Goal: Task Accomplishment & Management: Use online tool/utility

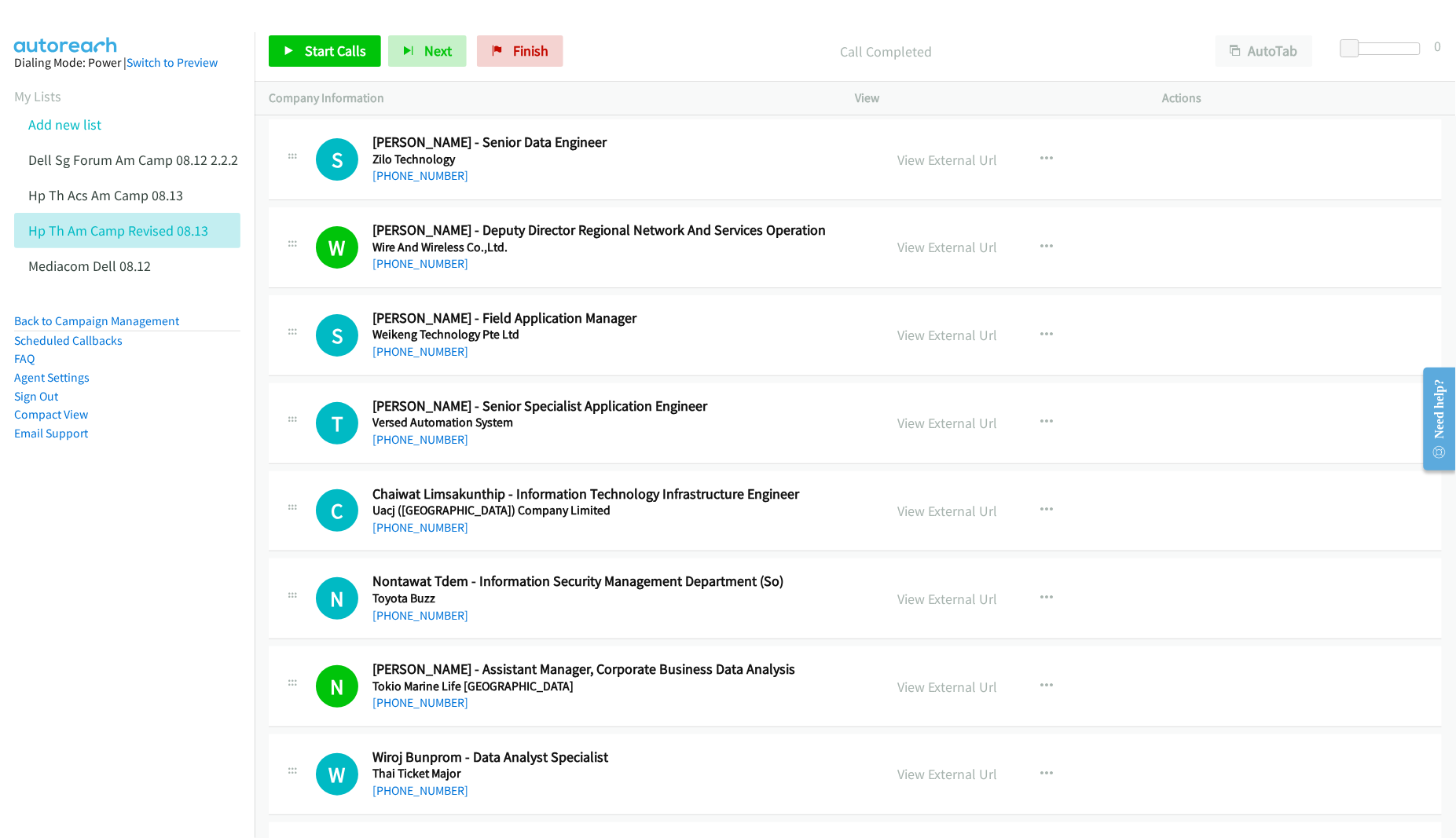
scroll to position [6482, 0]
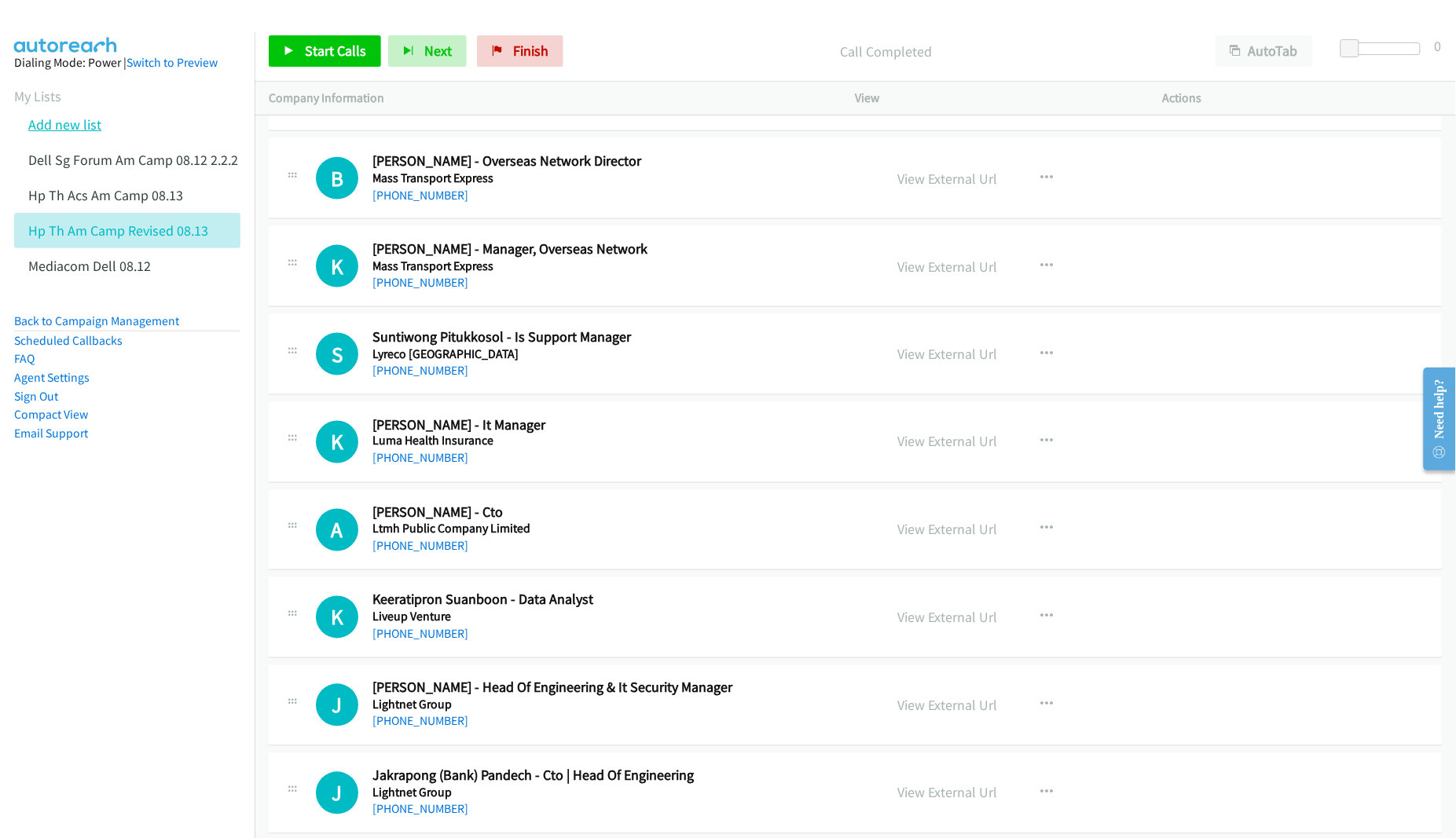
click at [57, 130] on link "Add new list" at bounding box center [65, 125] width 73 height 18
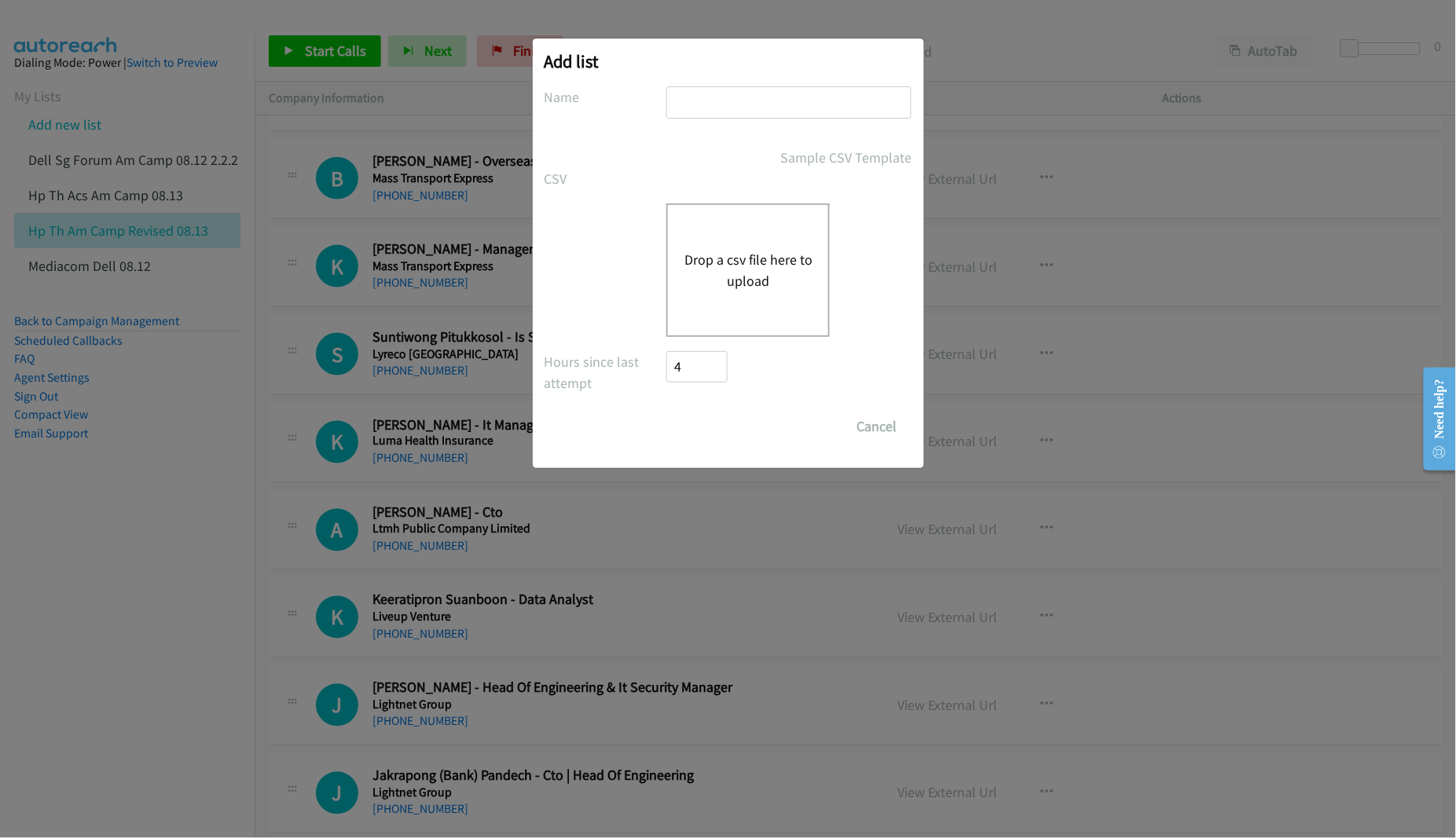
click at [734, 278] on button "Drop a csv file here to upload" at bounding box center [748, 270] width 128 height 42
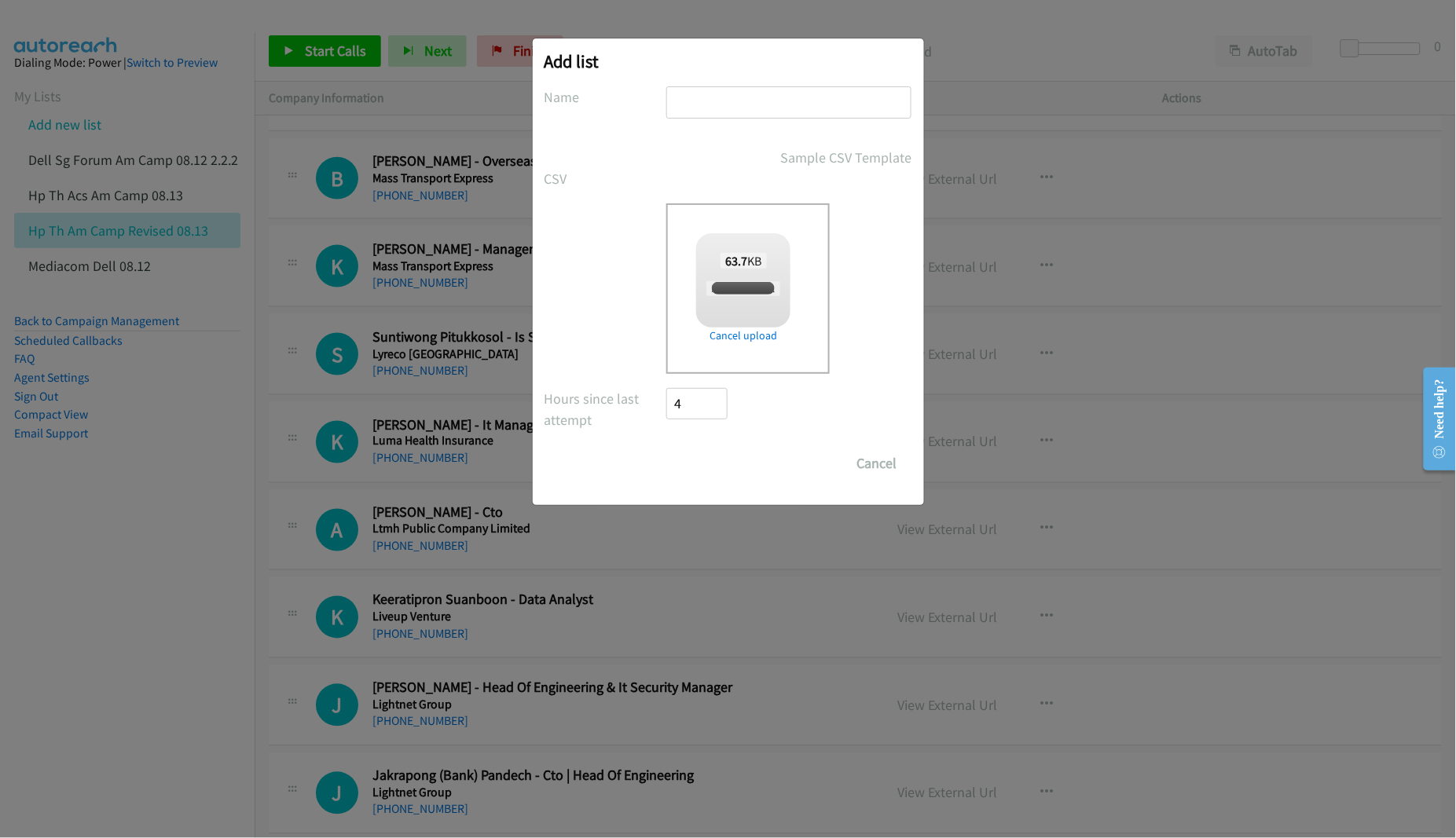
checkbox input "true"
click at [742, 114] on input "text" at bounding box center [789, 102] width 245 height 33
type input "HP TH PM Camp 08.13"
click at [709, 456] on input "Save List" at bounding box center [708, 463] width 82 height 32
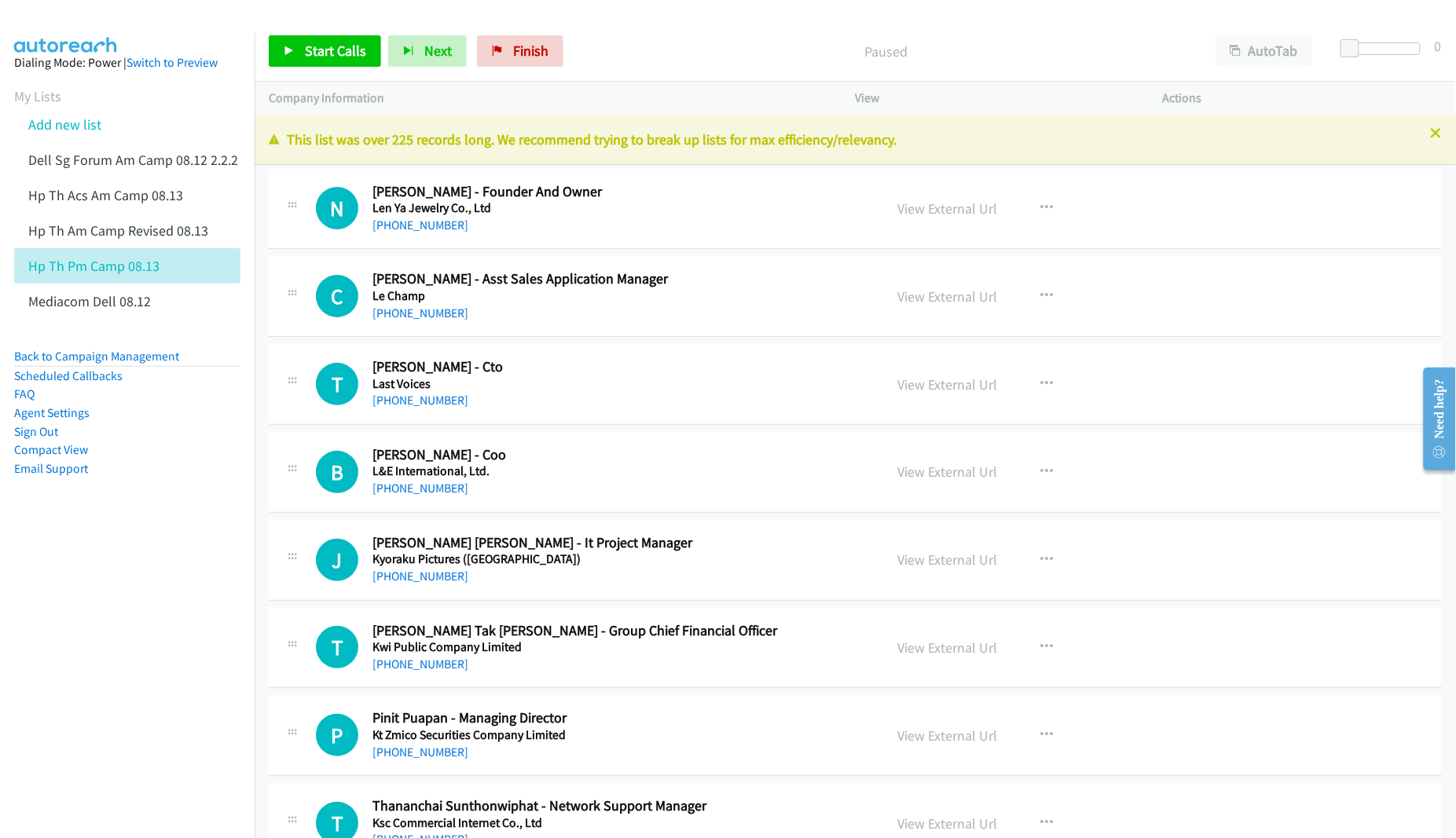
drag, startPoint x: 72, startPoint y: 599, endPoint x: 107, endPoint y: 584, distance: 38.1
click at [72, 598] on nav "Dialing Mode: Power | Switch to Preview My Lists Add new list Dell Sg Forum Am …" at bounding box center [128, 452] width 255 height 838
click at [961, 212] on link "View External Url" at bounding box center [948, 209] width 100 height 18
click at [911, 294] on link "View External Url" at bounding box center [948, 296] width 100 height 18
click at [918, 389] on link "View External Url" at bounding box center [948, 384] width 100 height 18
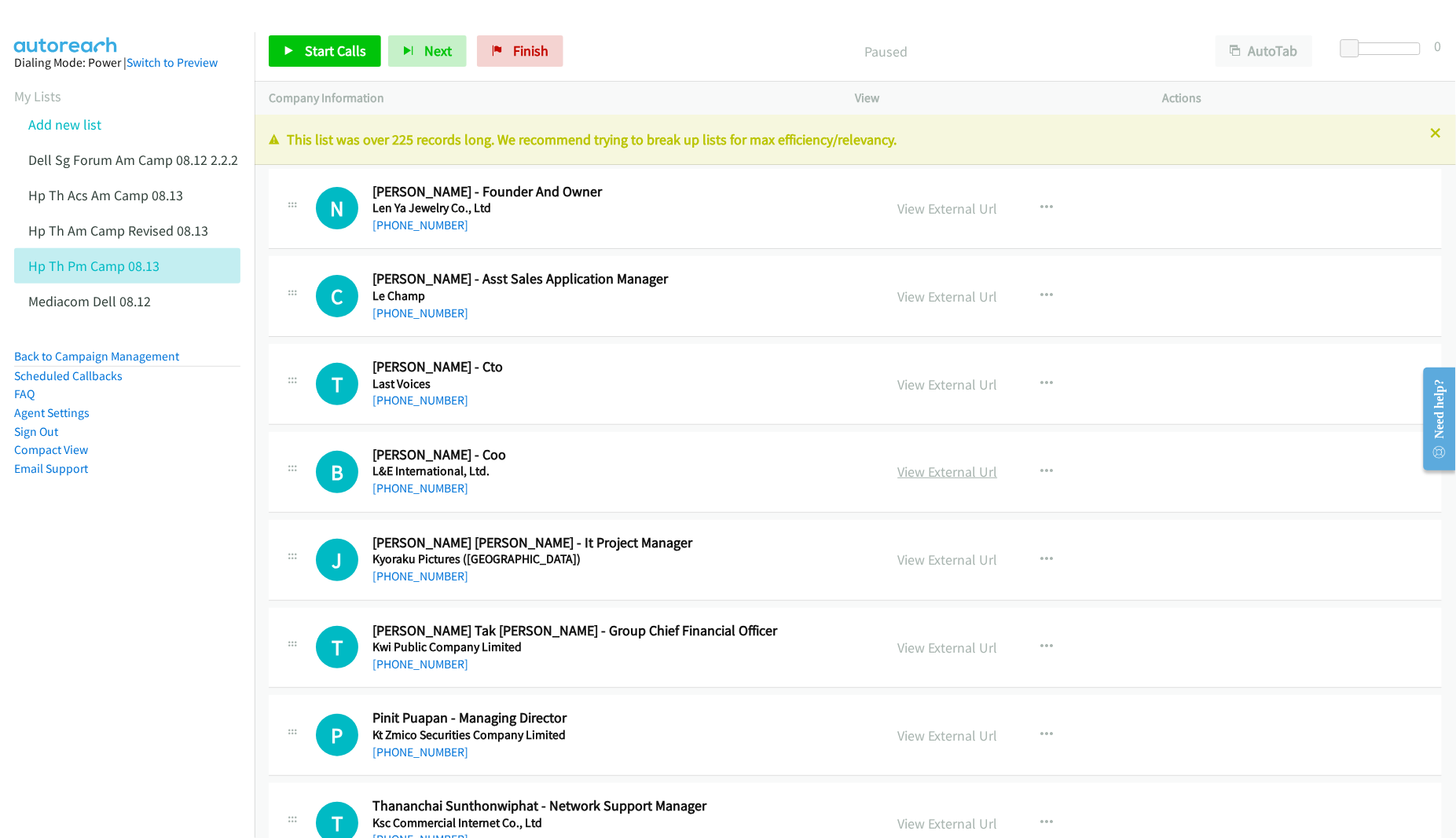
click at [917, 472] on link "View External Url" at bounding box center [948, 471] width 100 height 18
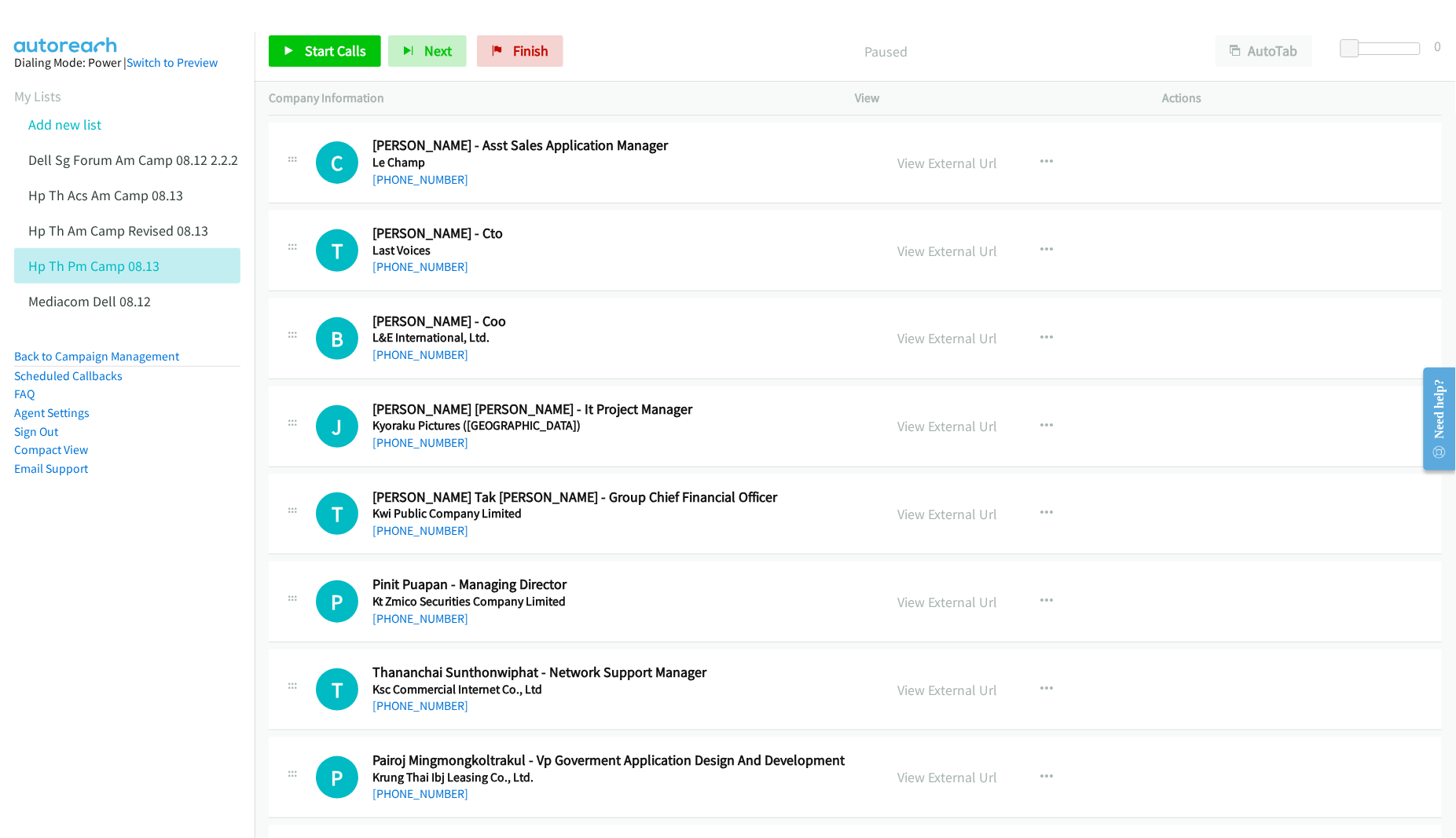
scroll to position [197, 0]
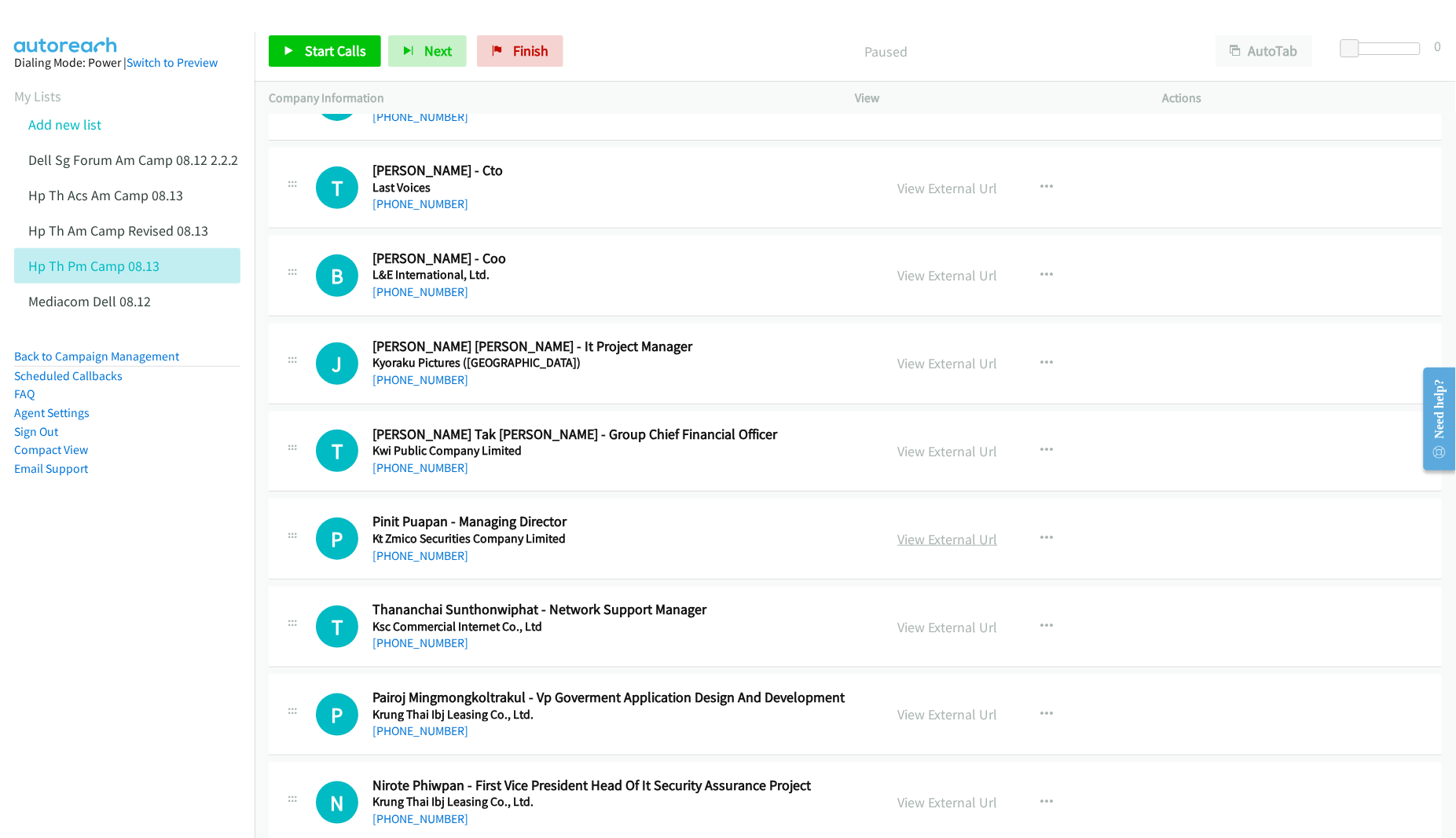
click at [911, 537] on link "View External Url" at bounding box center [948, 540] width 100 height 18
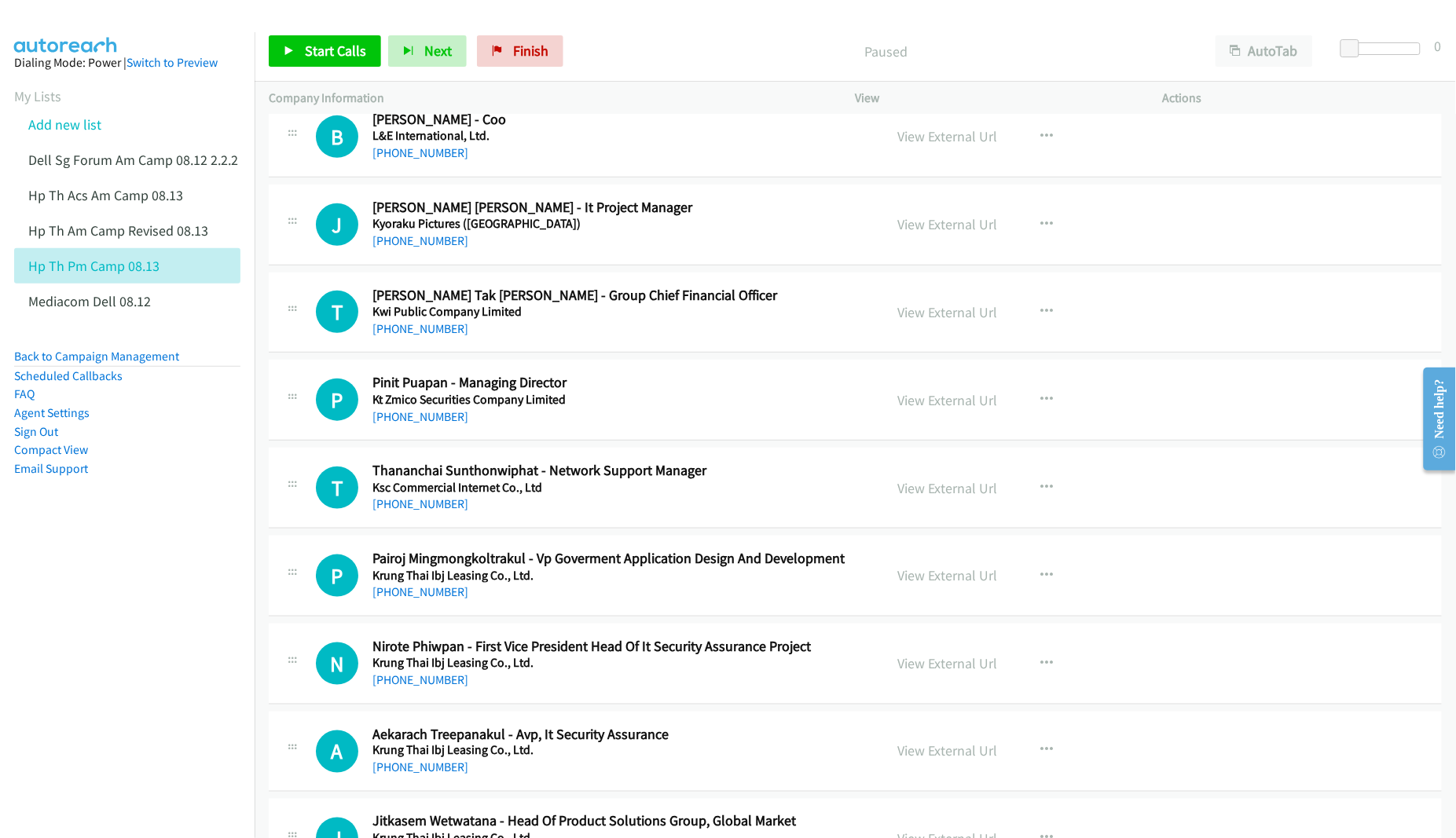
scroll to position [393, 0]
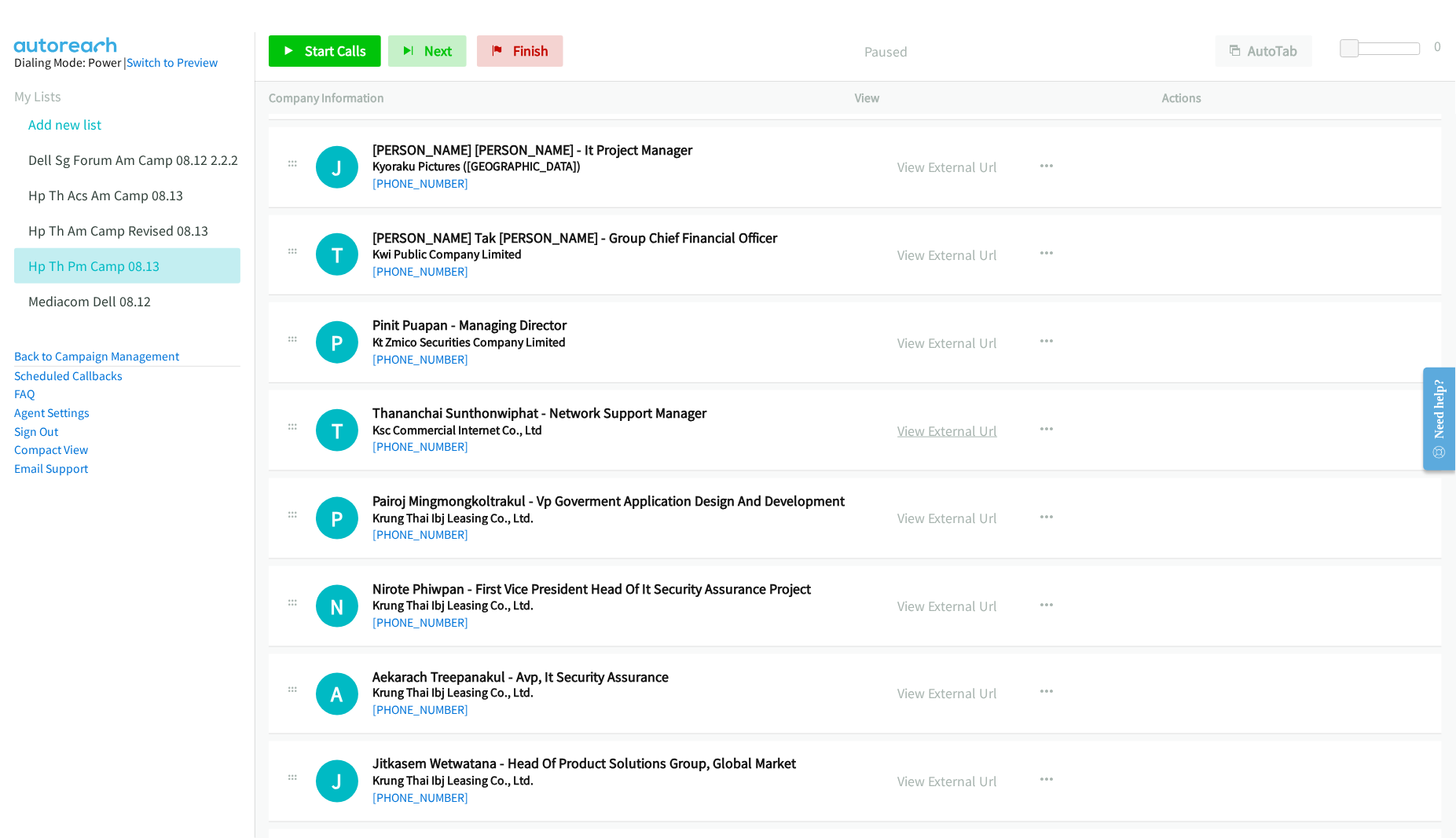
click at [948, 428] on link "View External Url" at bounding box center [948, 431] width 100 height 18
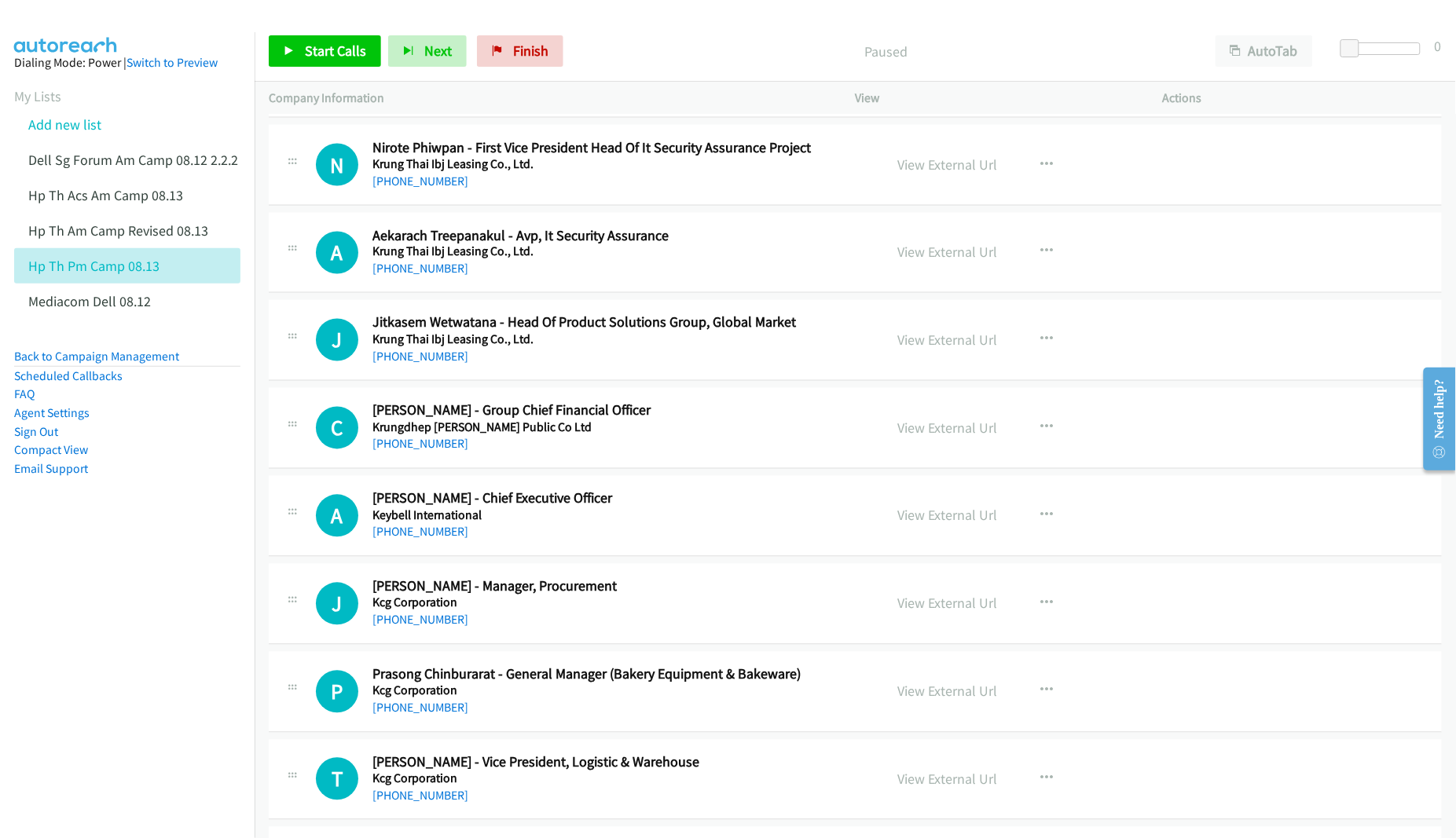
scroll to position [883, 0]
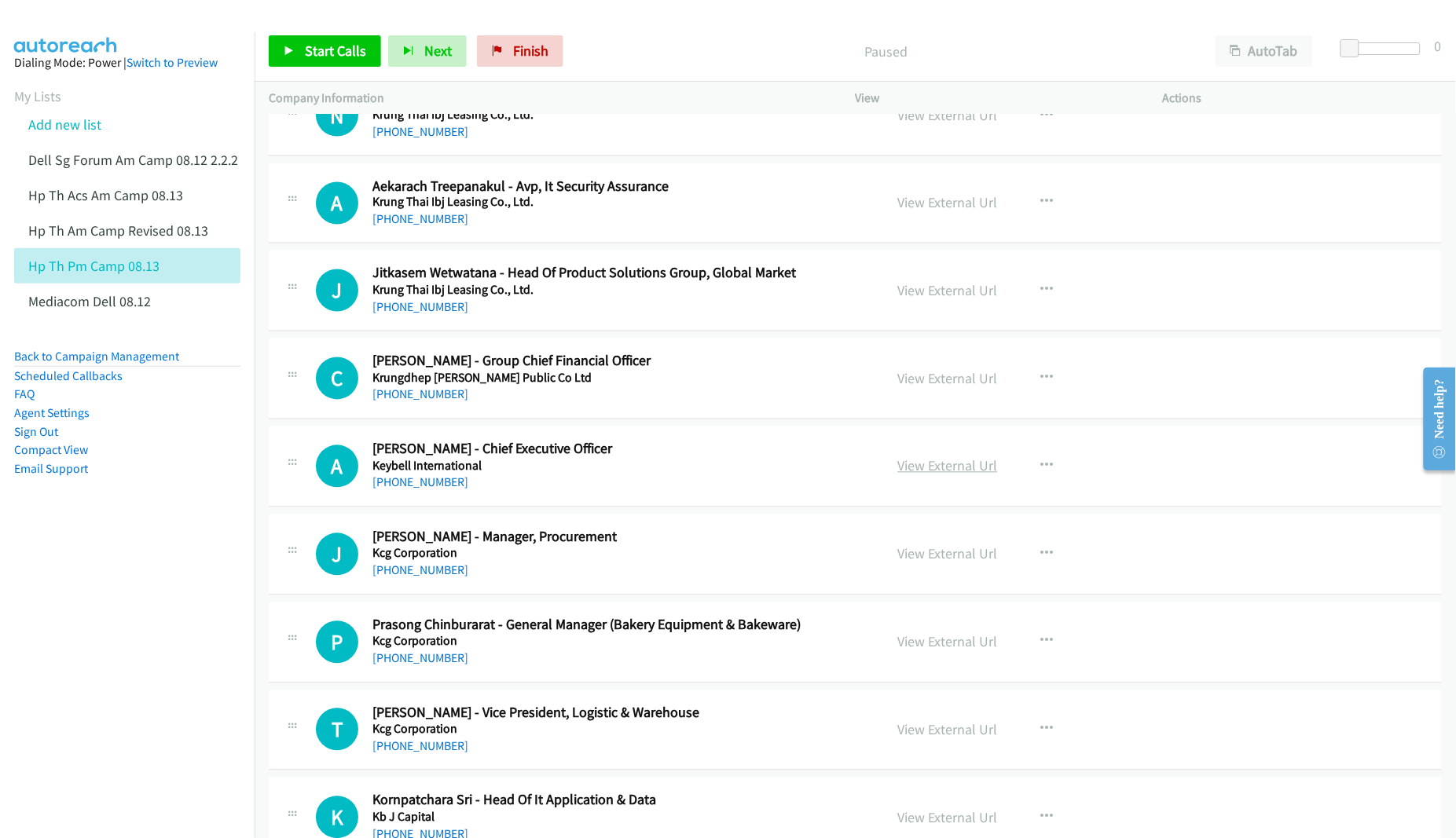
click at [911, 469] on link "View External Url" at bounding box center [948, 466] width 100 height 18
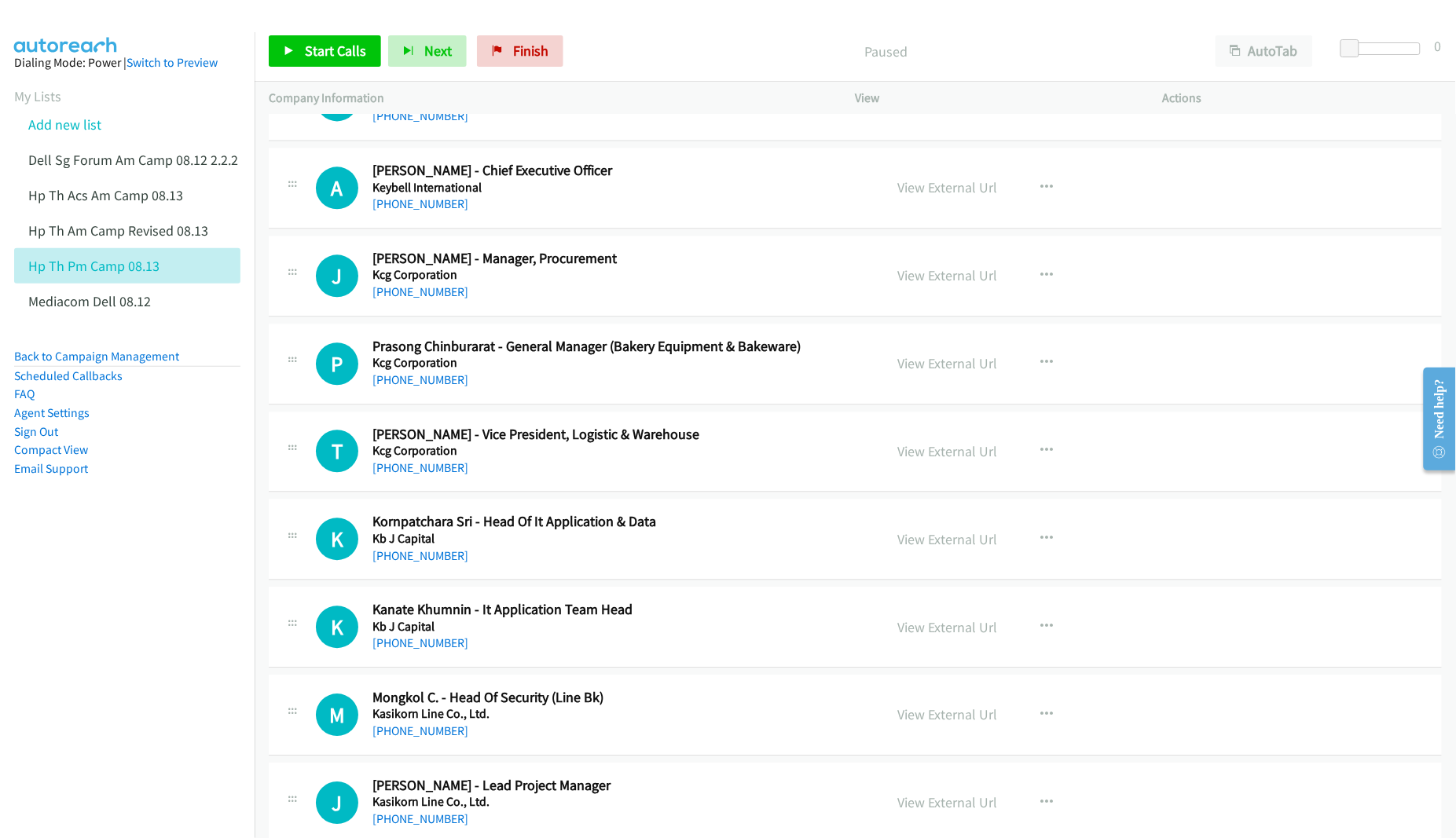
scroll to position [1179, 0]
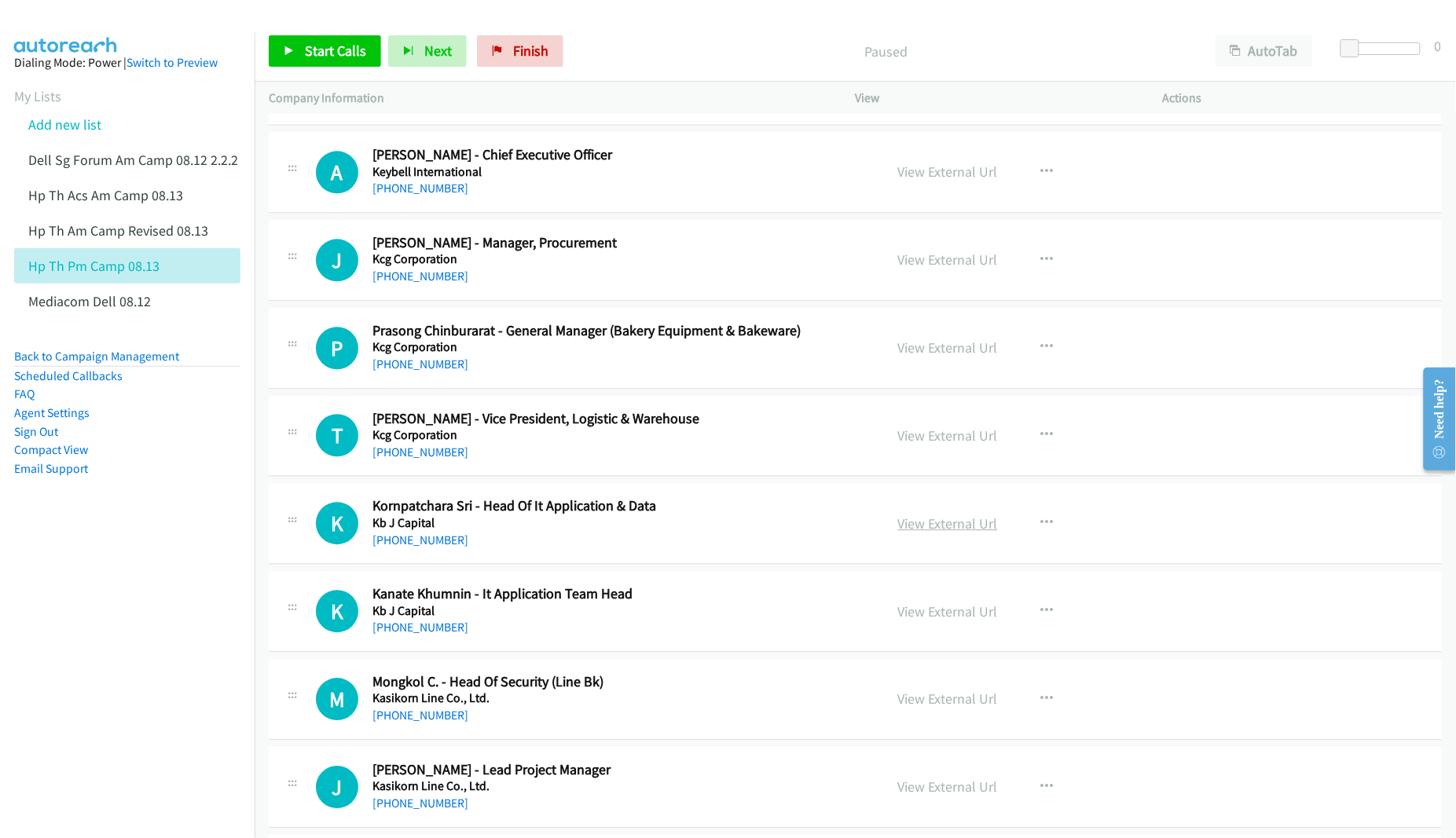
click at [940, 527] on link "View External Url" at bounding box center [948, 524] width 100 height 18
click at [912, 611] on link "View External Url" at bounding box center [948, 612] width 100 height 18
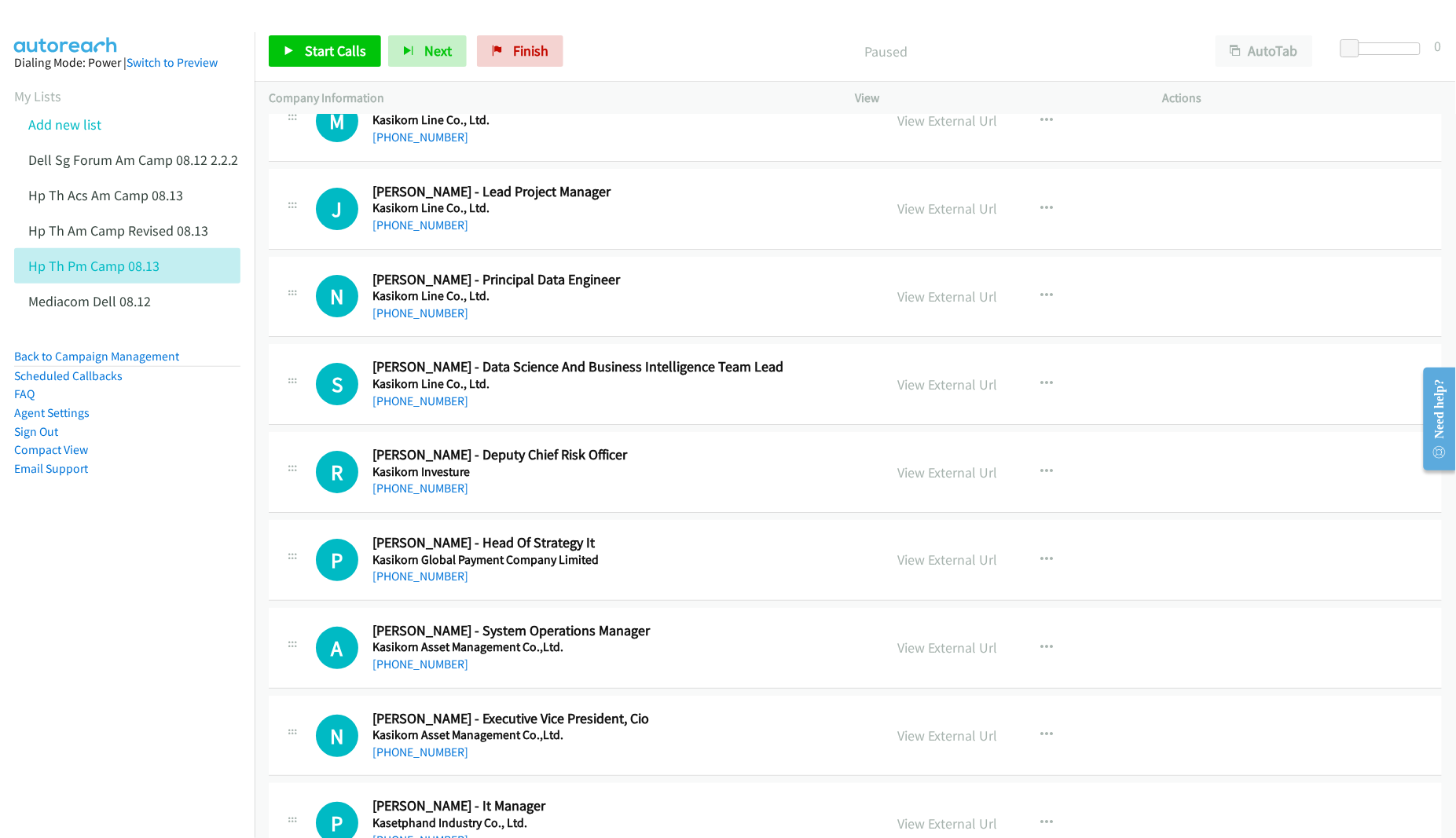
scroll to position [1768, 0]
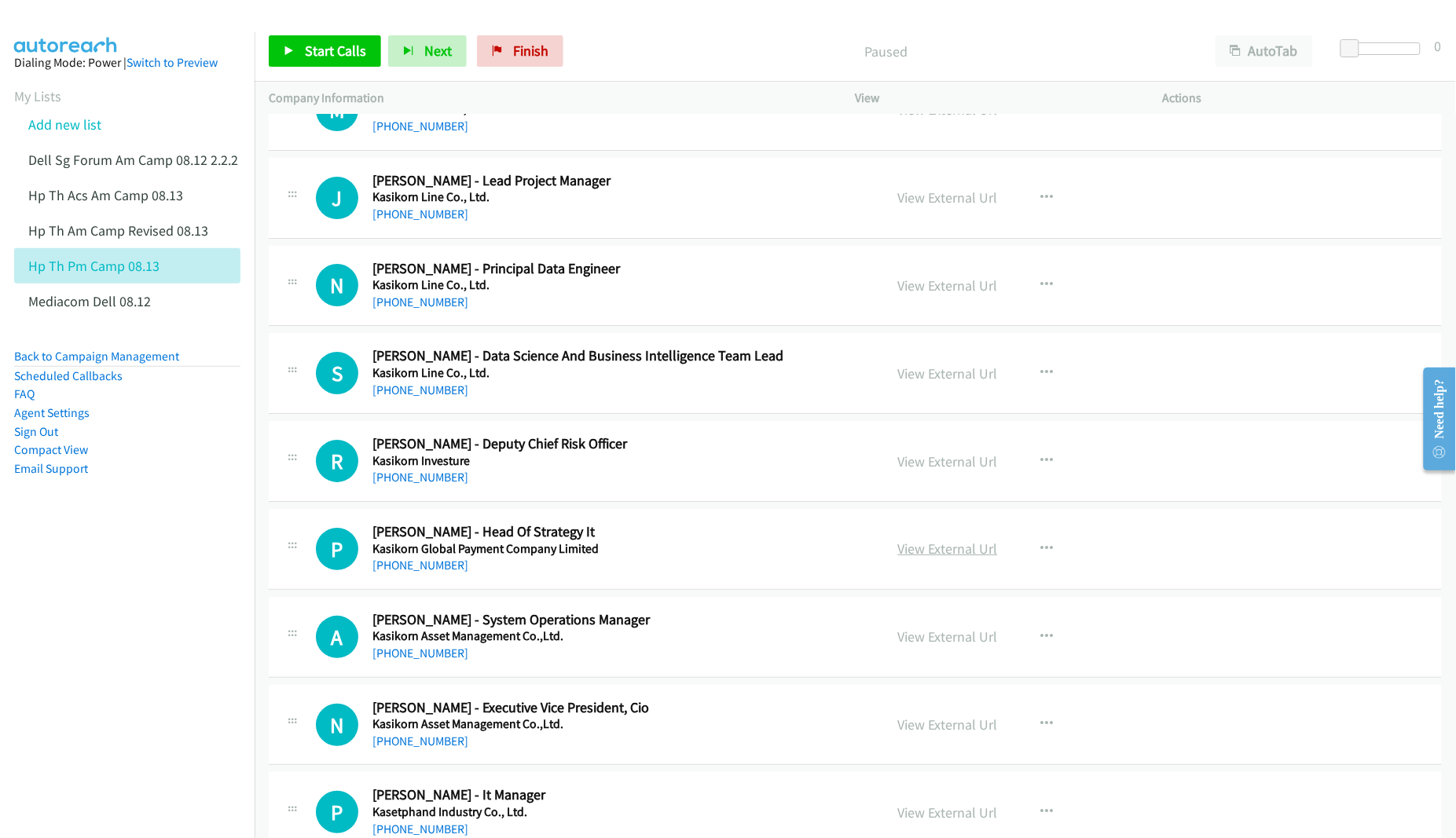
click at [918, 550] on link "View External Url" at bounding box center [948, 548] width 100 height 18
click at [912, 638] on link "View External Url" at bounding box center [948, 636] width 100 height 18
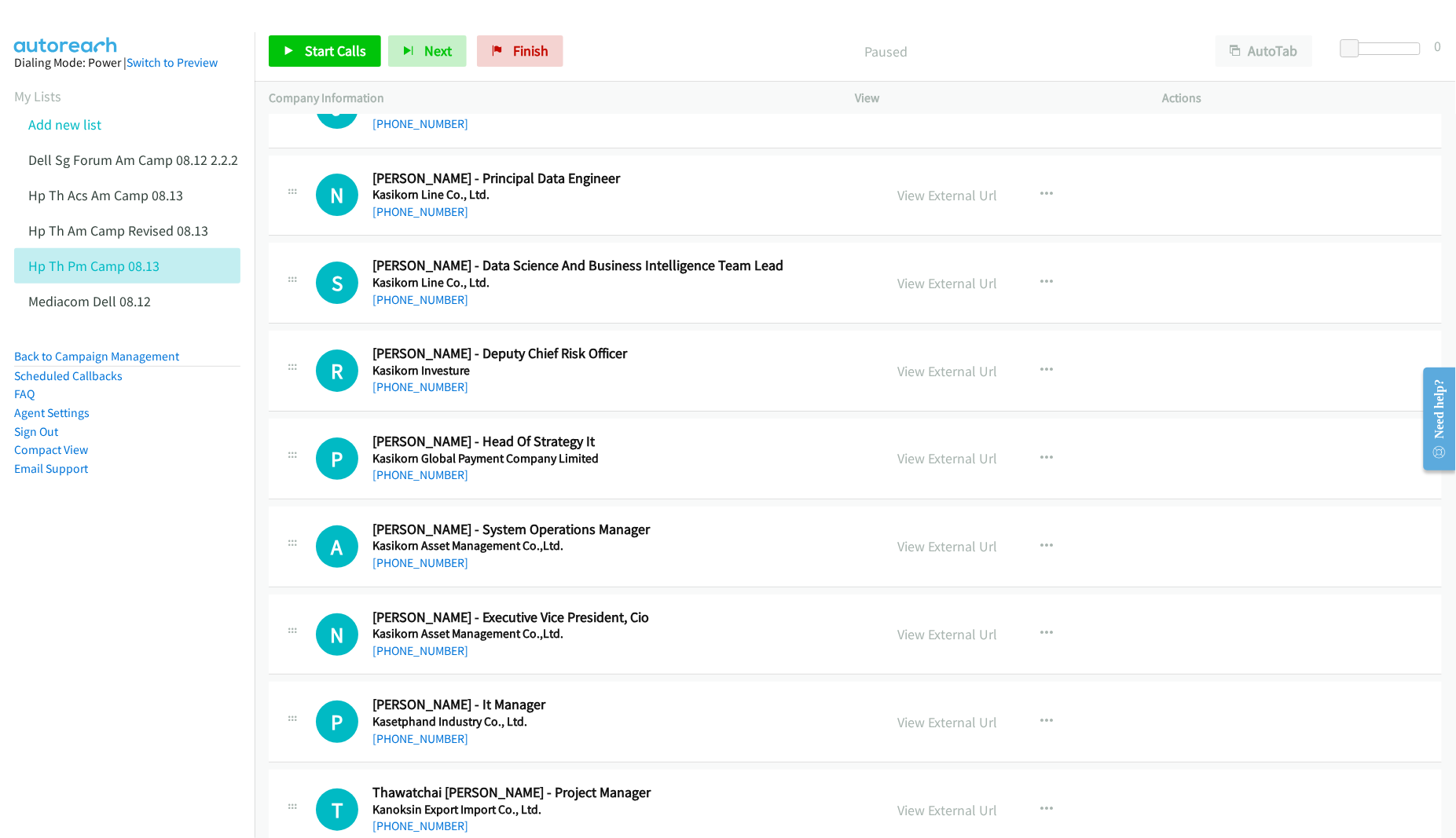
scroll to position [1866, 0]
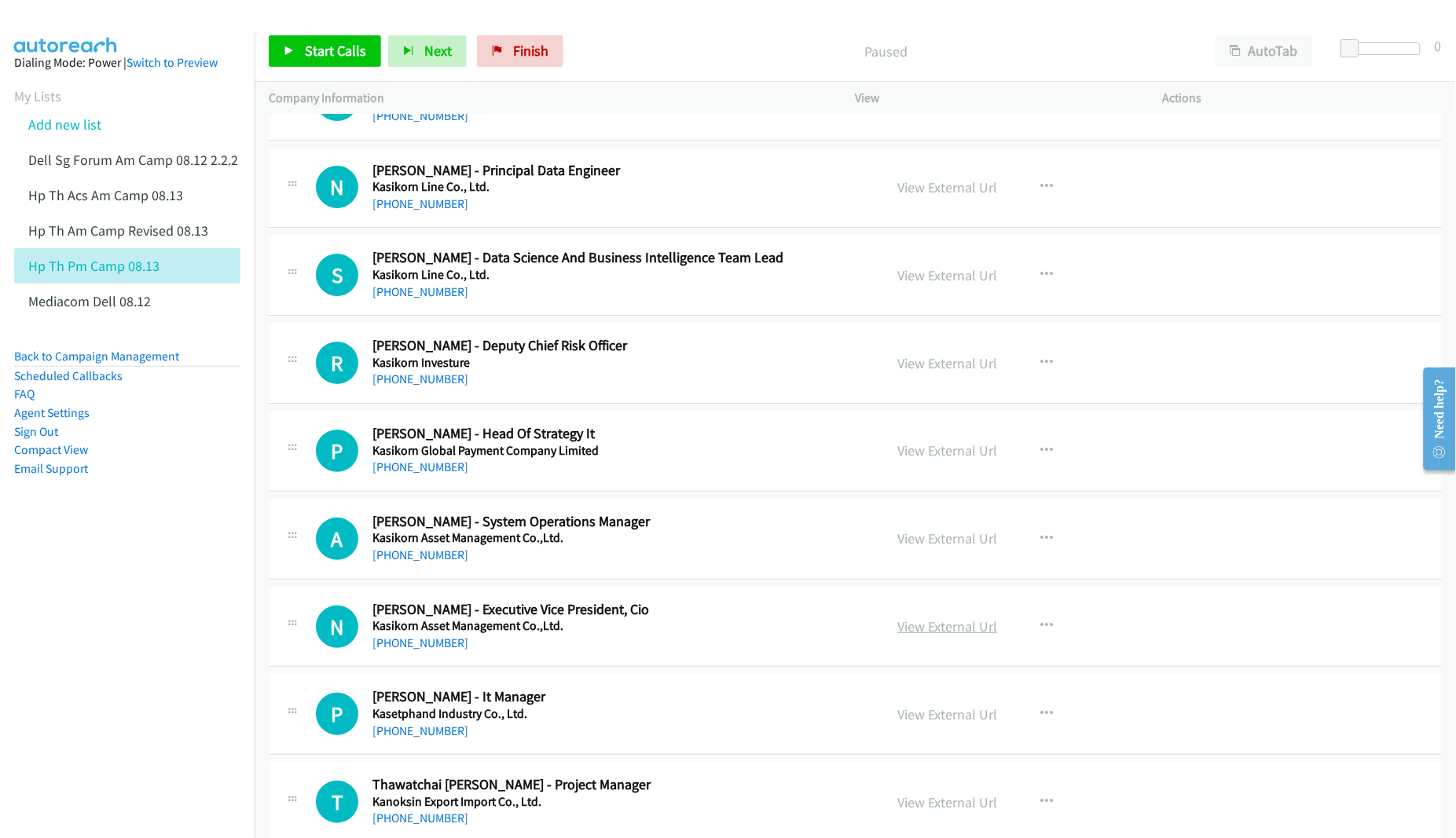
click at [944, 632] on link "View External Url" at bounding box center [948, 627] width 100 height 18
click at [918, 721] on link "View External Url" at bounding box center [948, 714] width 100 height 18
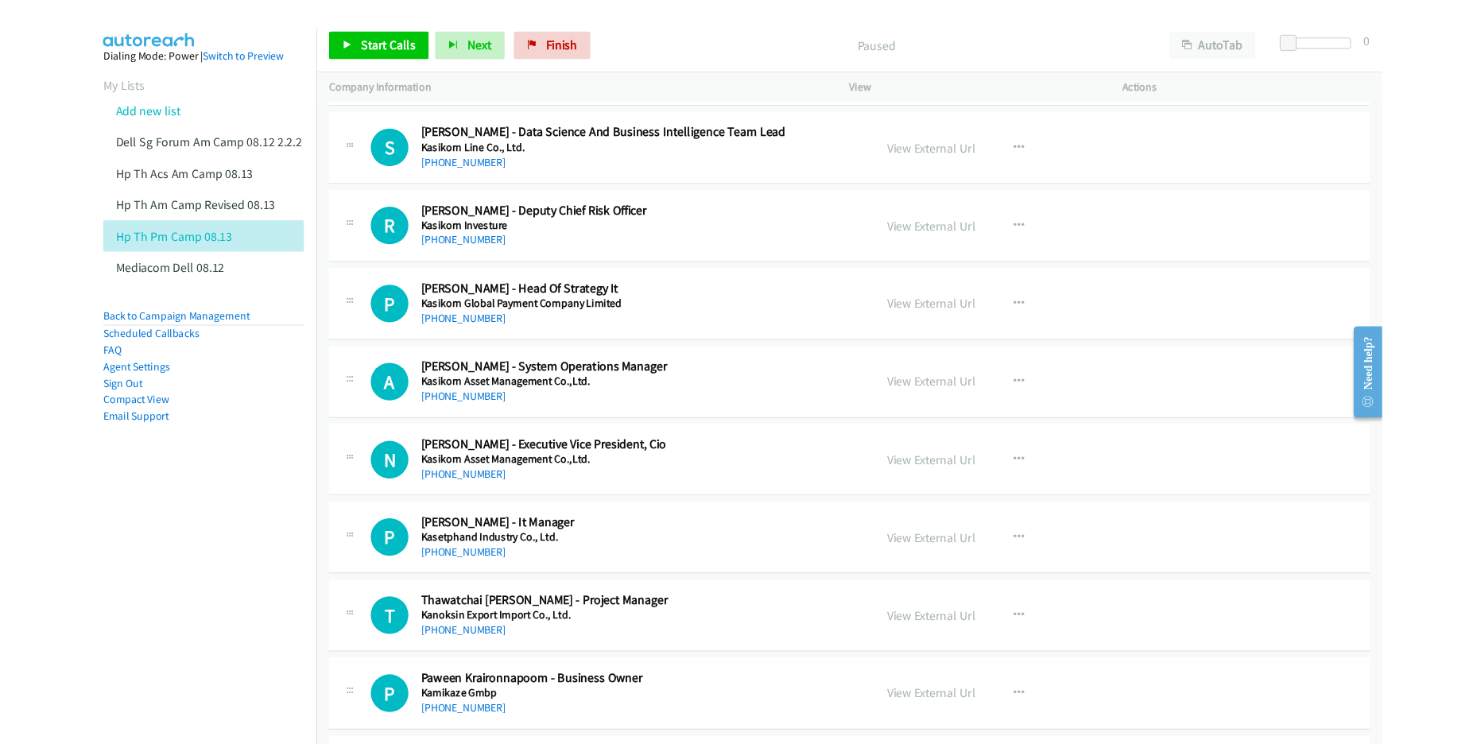
scroll to position [2087, 0]
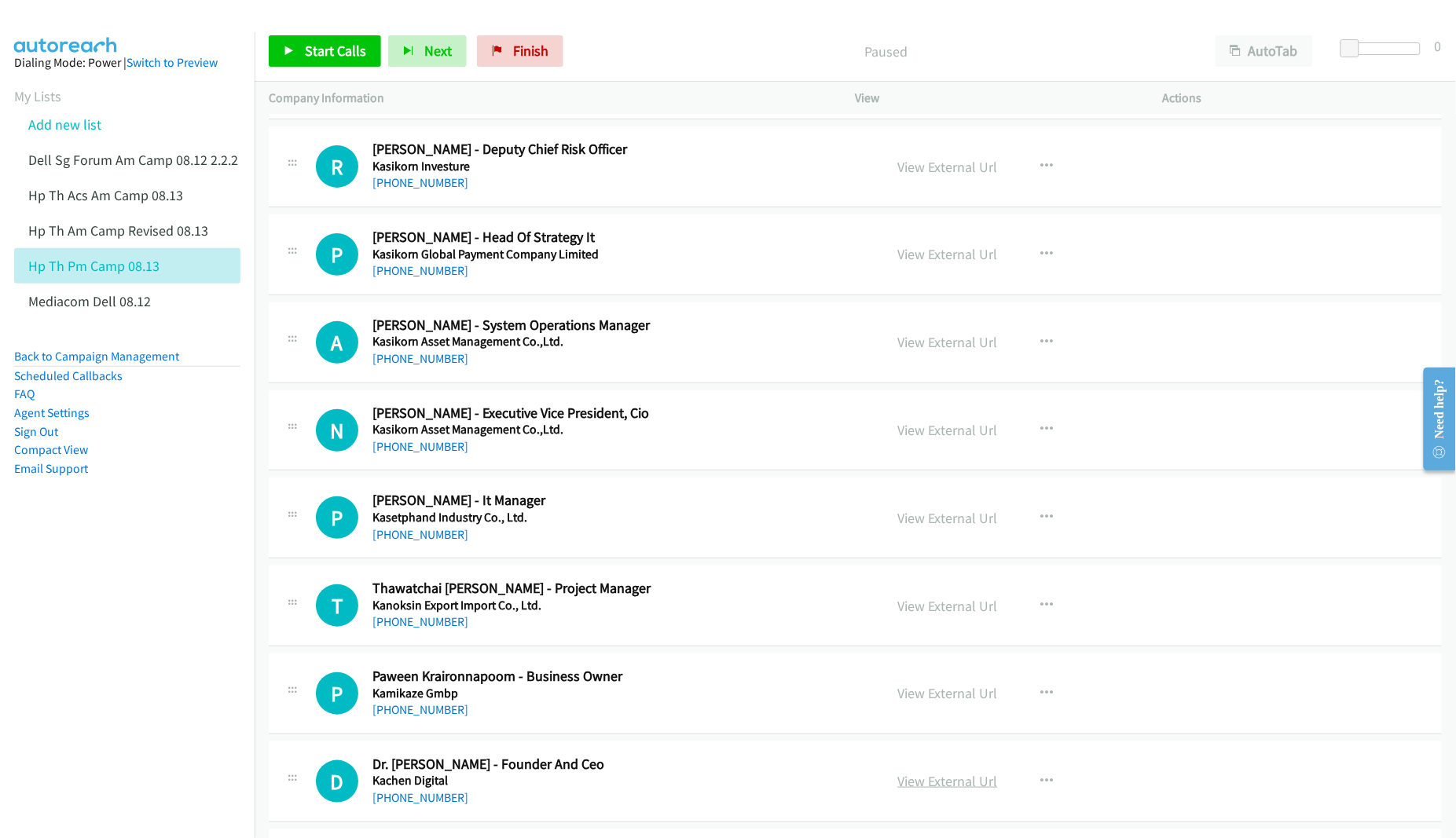
click at [961, 788] on link "View External Url" at bounding box center [948, 782] width 100 height 18
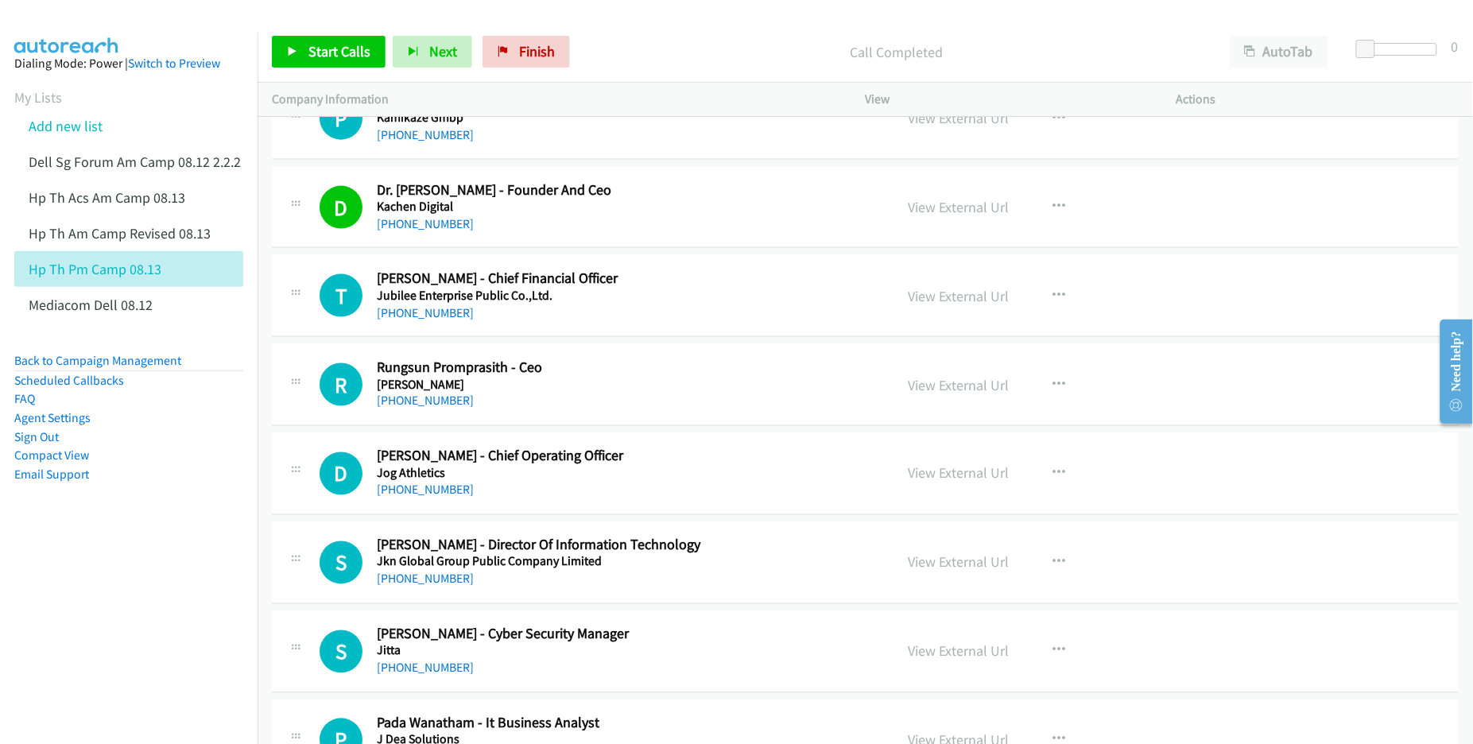
scroll to position [2683, 0]
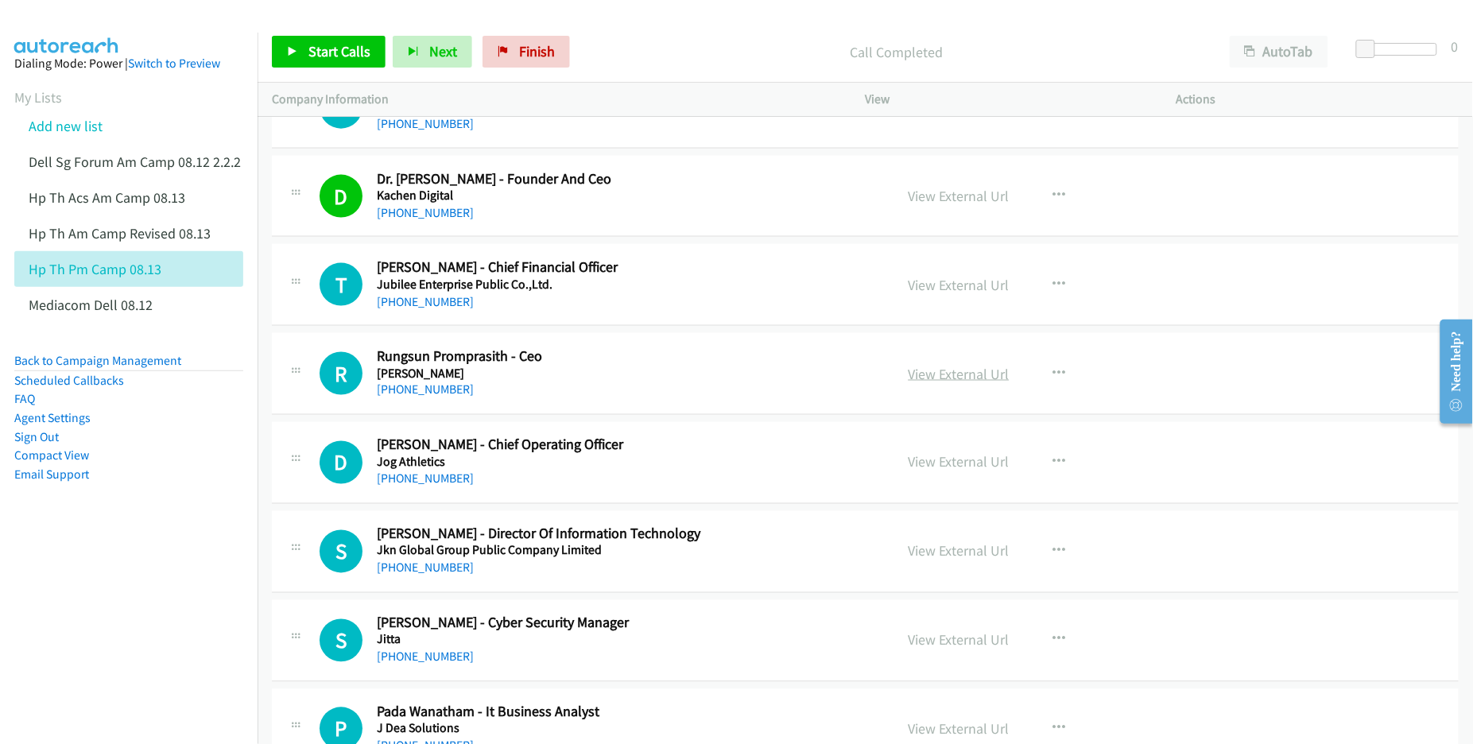
click at [940, 380] on link "View External Url" at bounding box center [959, 374] width 101 height 18
click at [932, 469] on link "View External Url" at bounding box center [959, 462] width 101 height 18
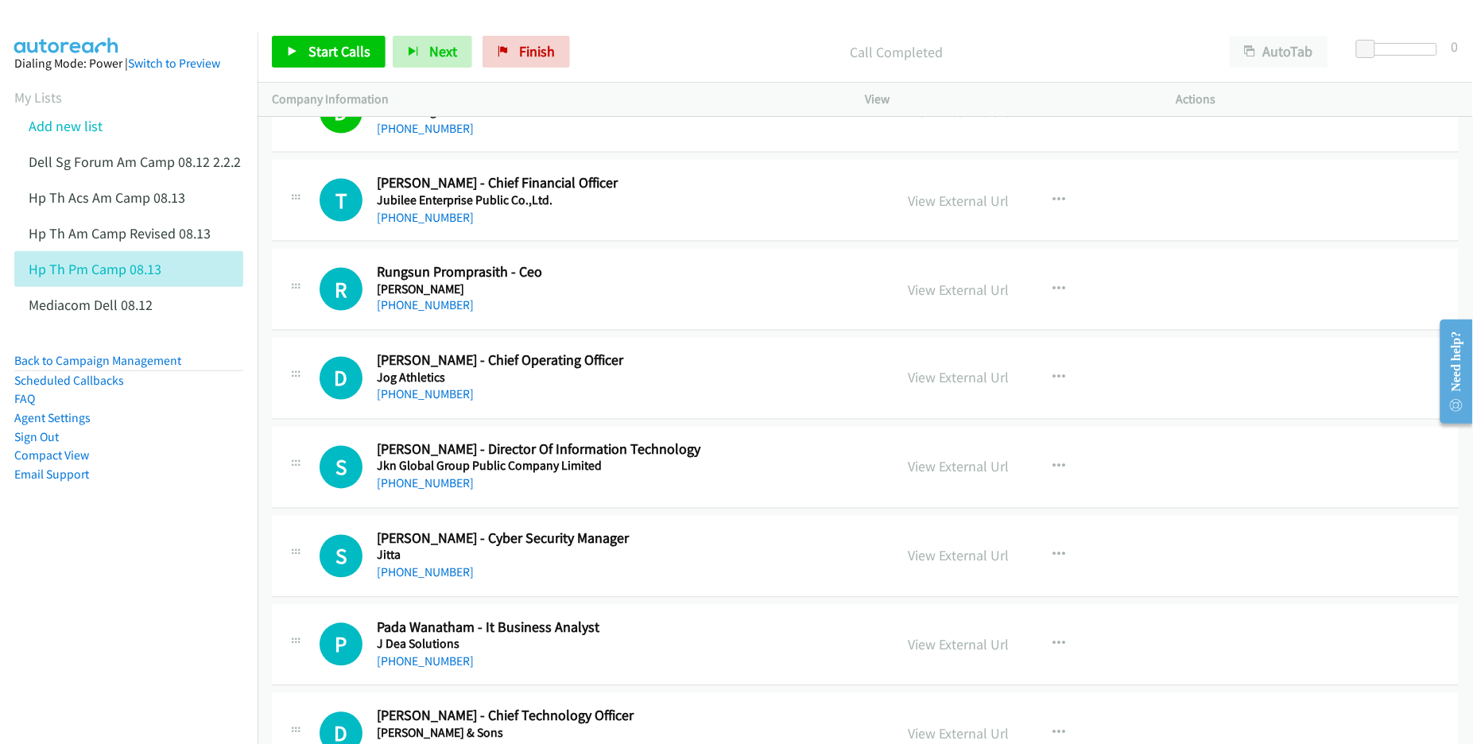
scroll to position [2783, 0]
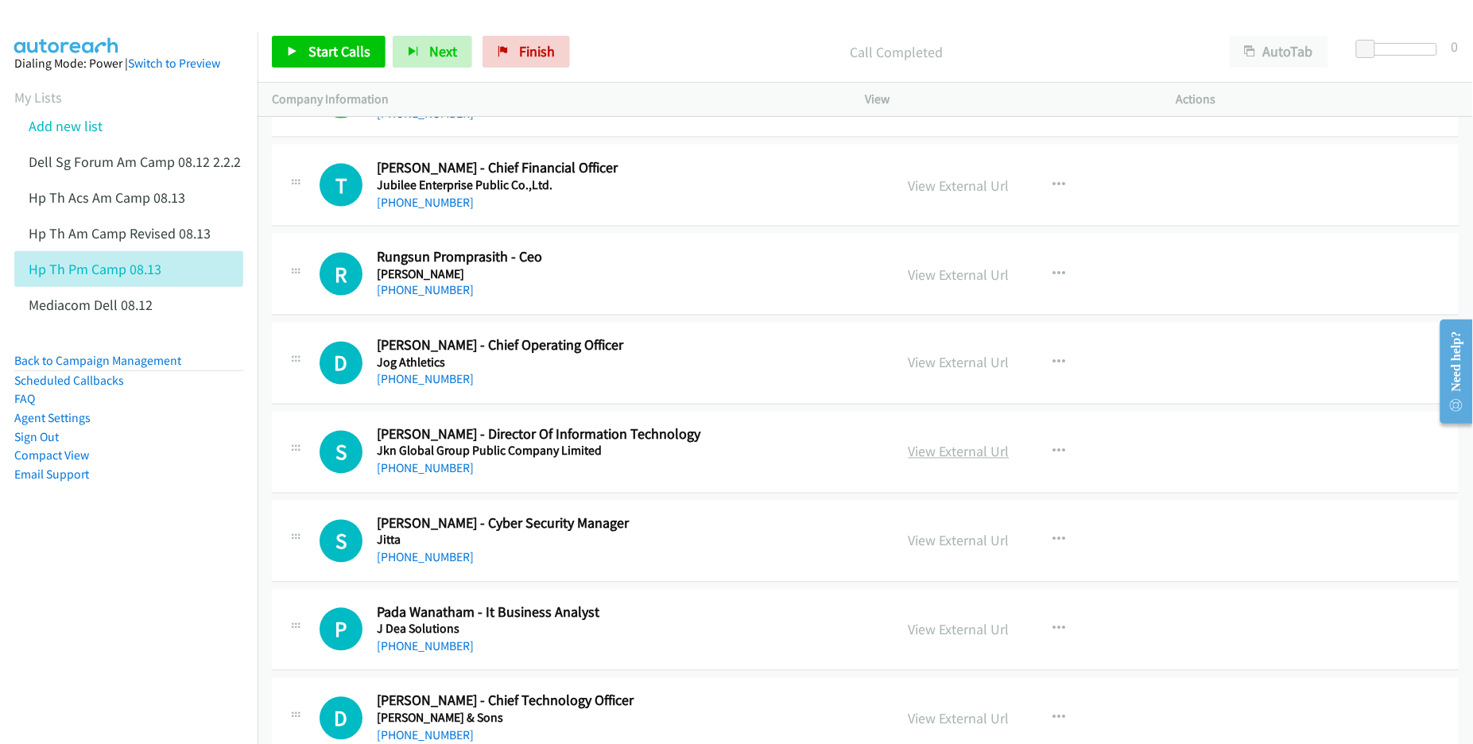
click at [909, 455] on link "View External Url" at bounding box center [959, 452] width 101 height 18
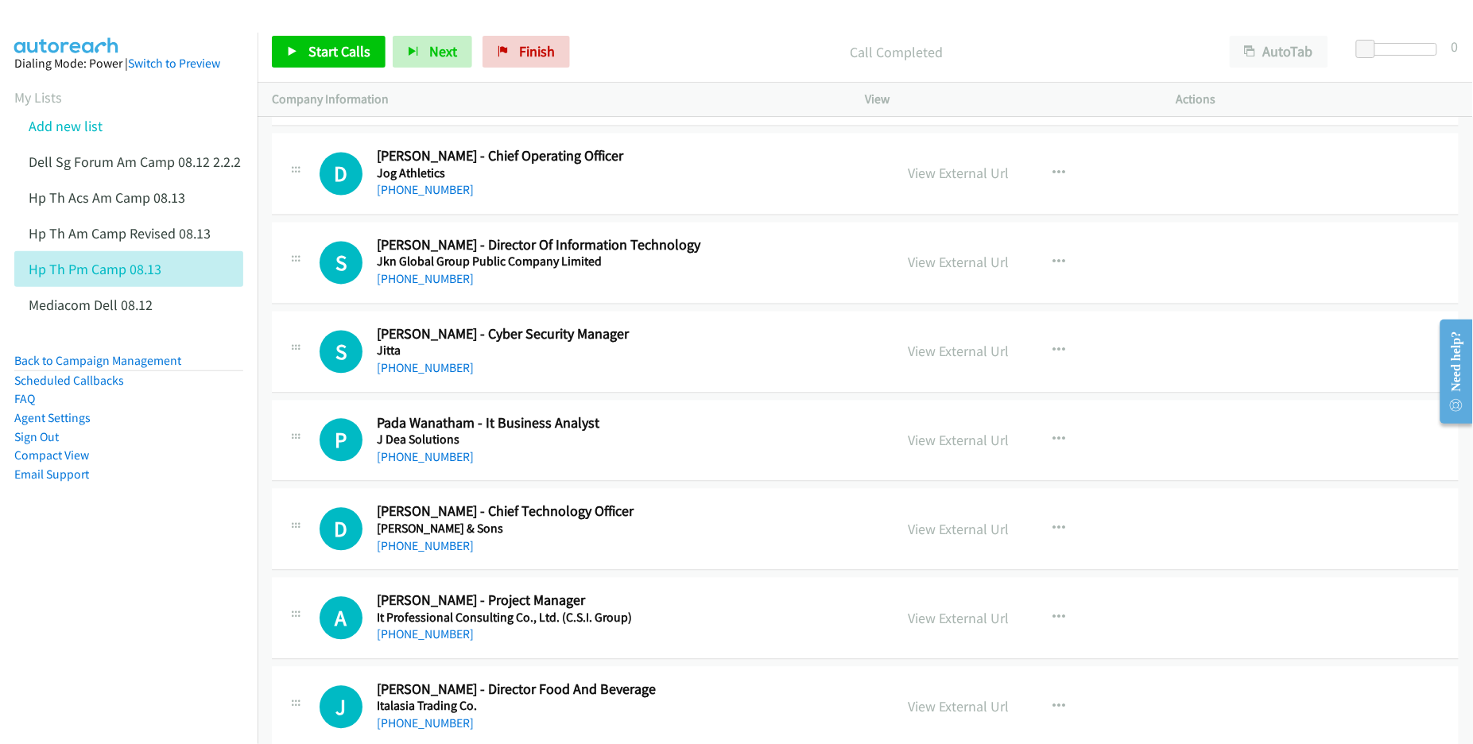
scroll to position [2982, 0]
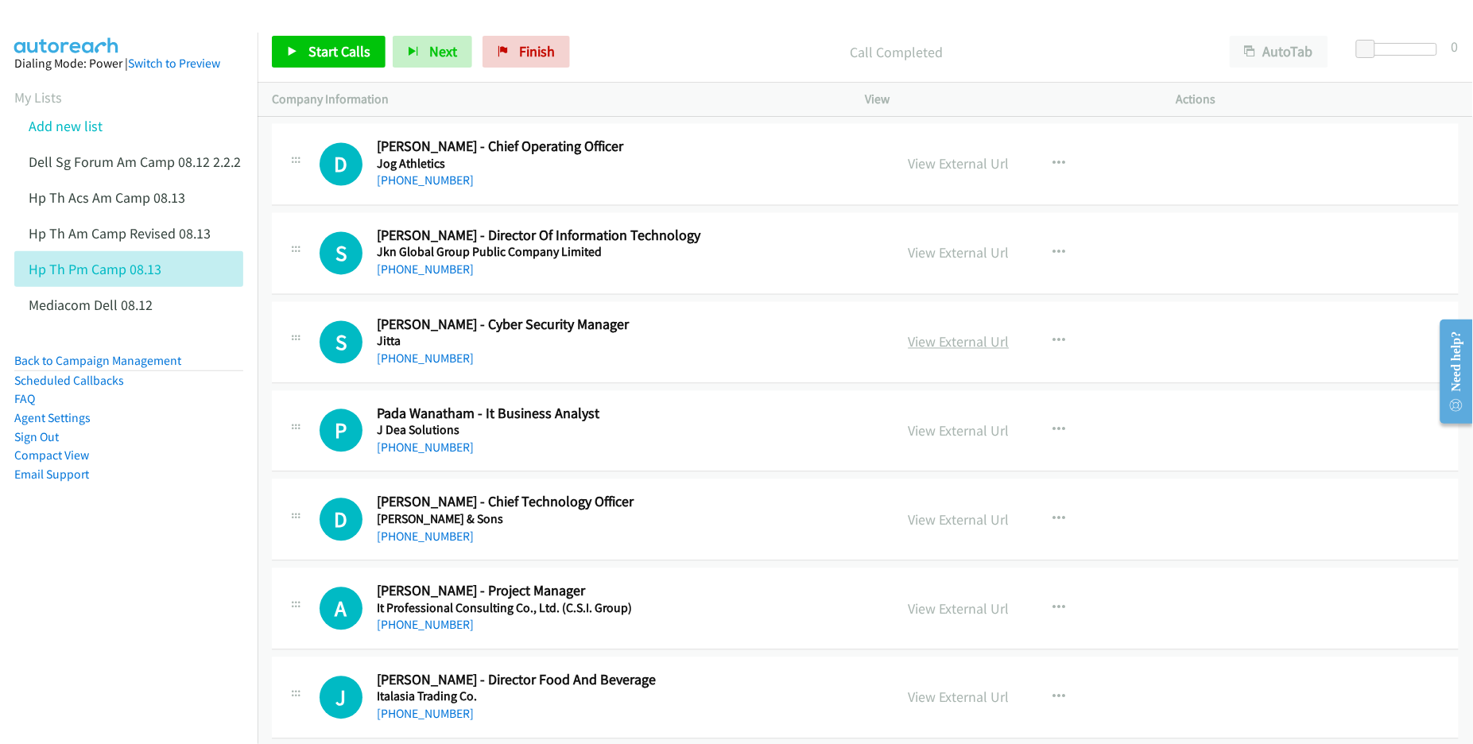
click at [956, 351] on link "View External Url" at bounding box center [959, 342] width 101 height 18
click at [937, 526] on link "View External Url" at bounding box center [959, 520] width 101 height 18
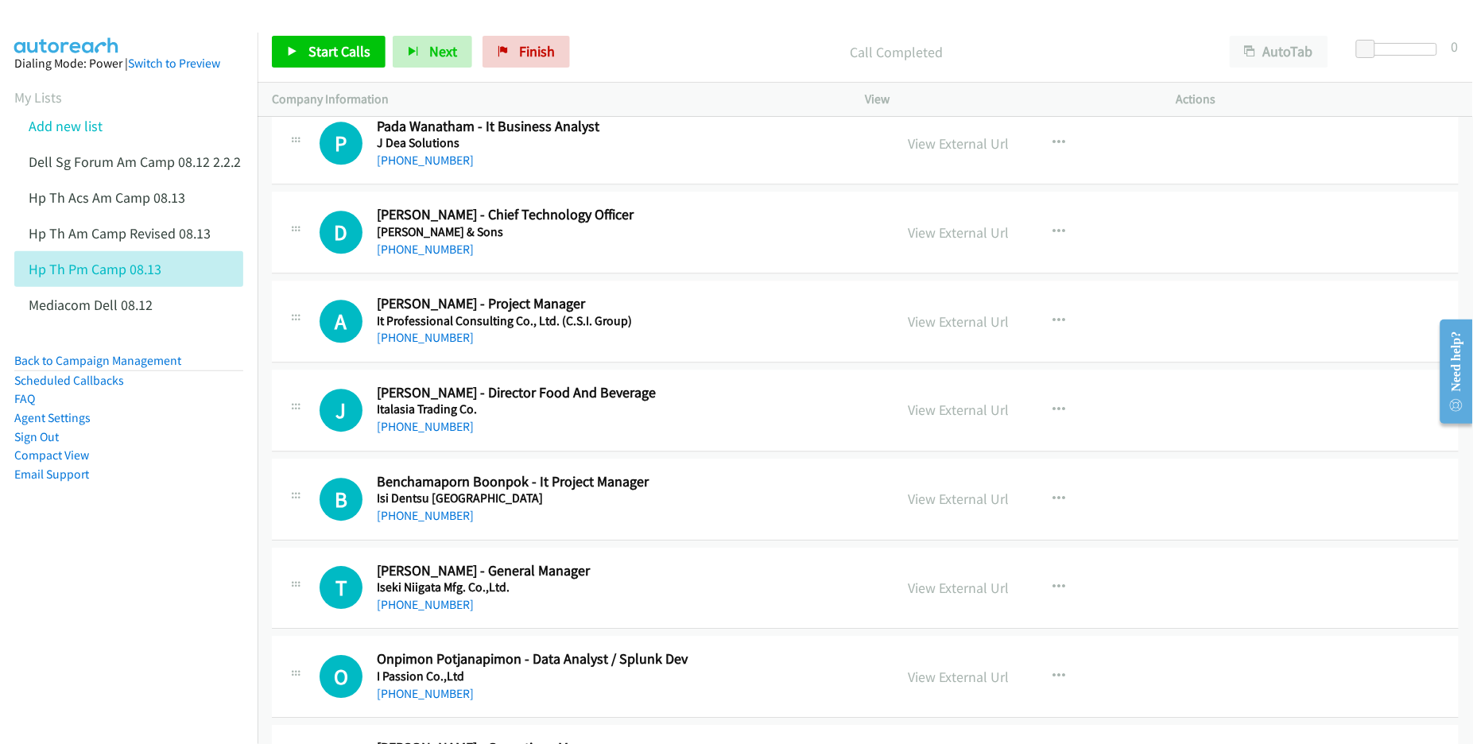
scroll to position [3280, 0]
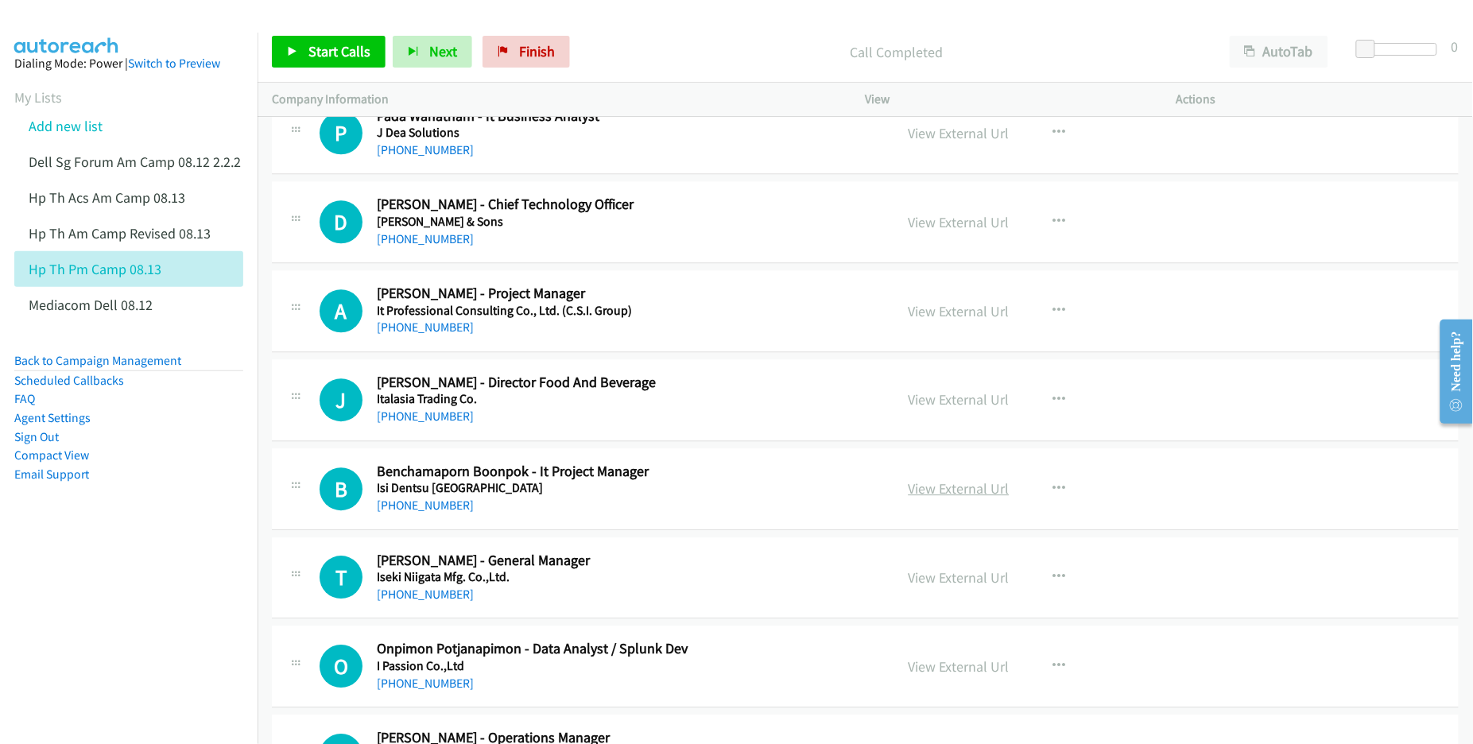
click at [919, 490] on link "View External Url" at bounding box center [959, 488] width 101 height 18
click at [952, 584] on link "View External Url" at bounding box center [959, 577] width 101 height 18
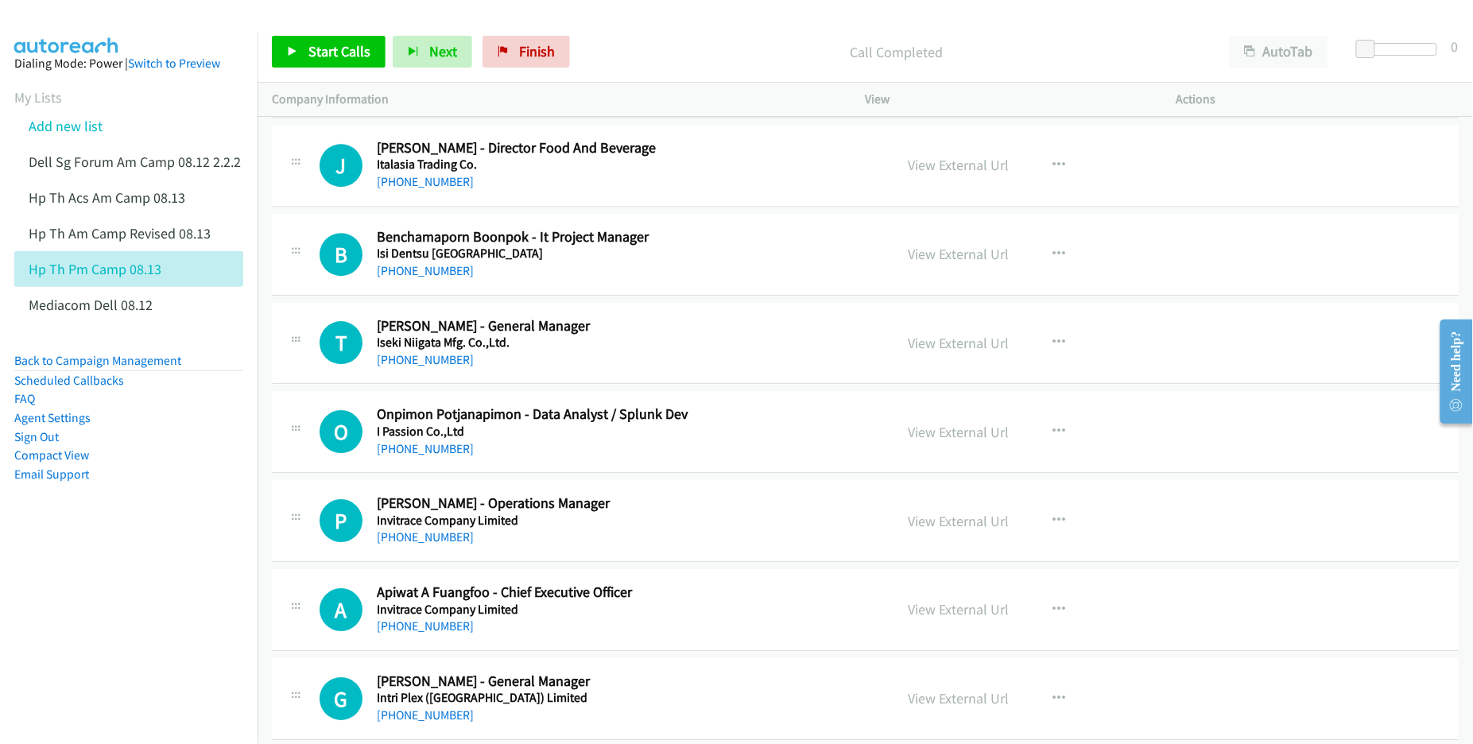
scroll to position [3578, 0]
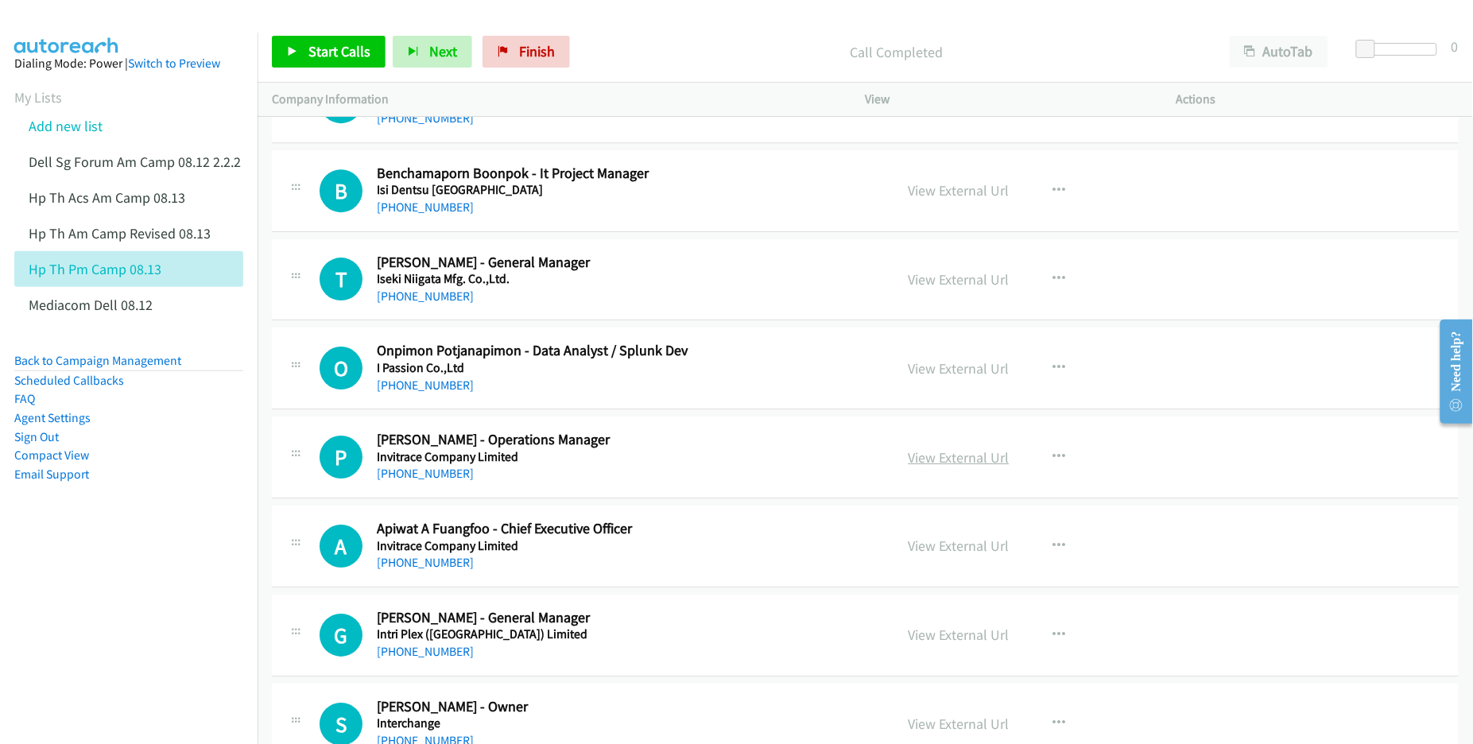
click at [941, 467] on link "View External Url" at bounding box center [959, 457] width 101 height 18
click at [922, 553] on link "View External Url" at bounding box center [959, 546] width 101 height 18
click at [930, 640] on link "View External Url" at bounding box center [959, 635] width 101 height 18
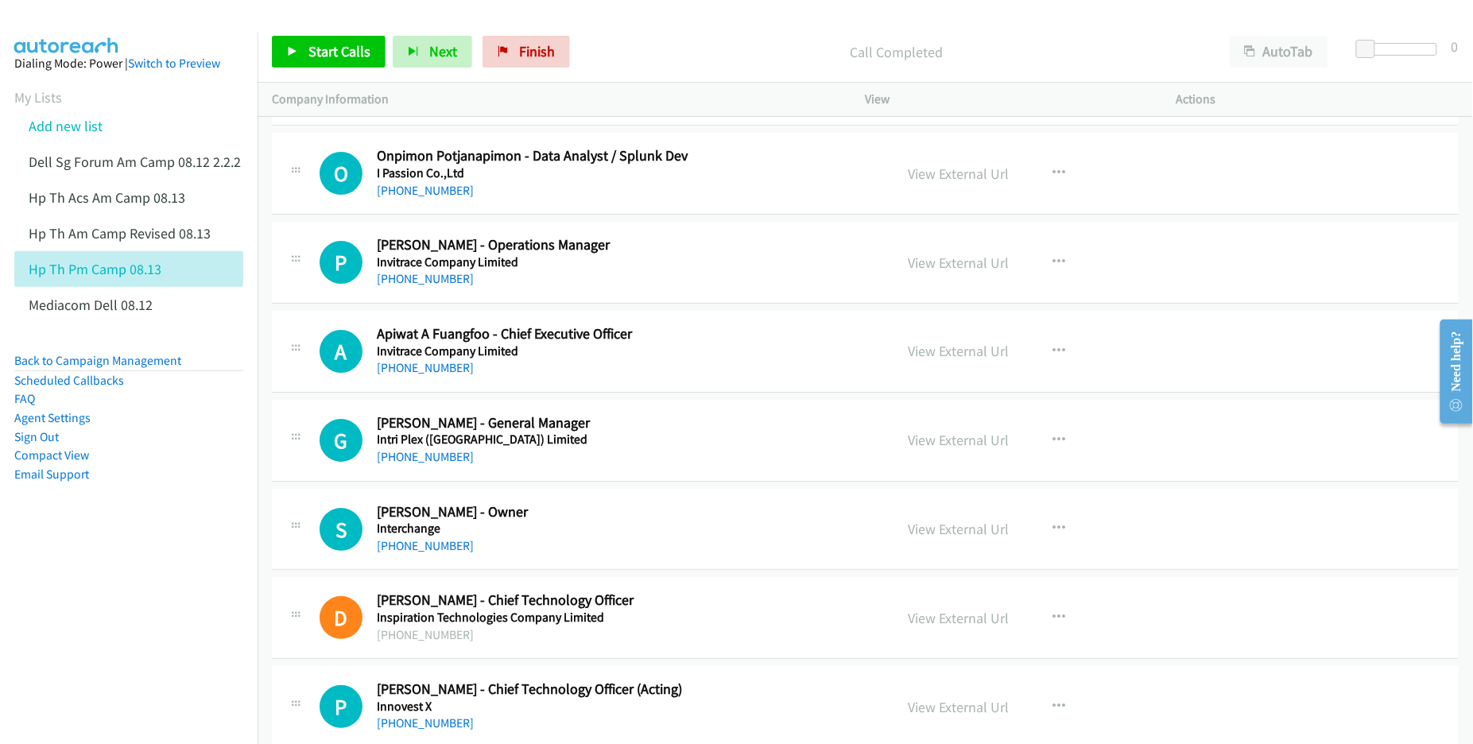
scroll to position [3777, 0]
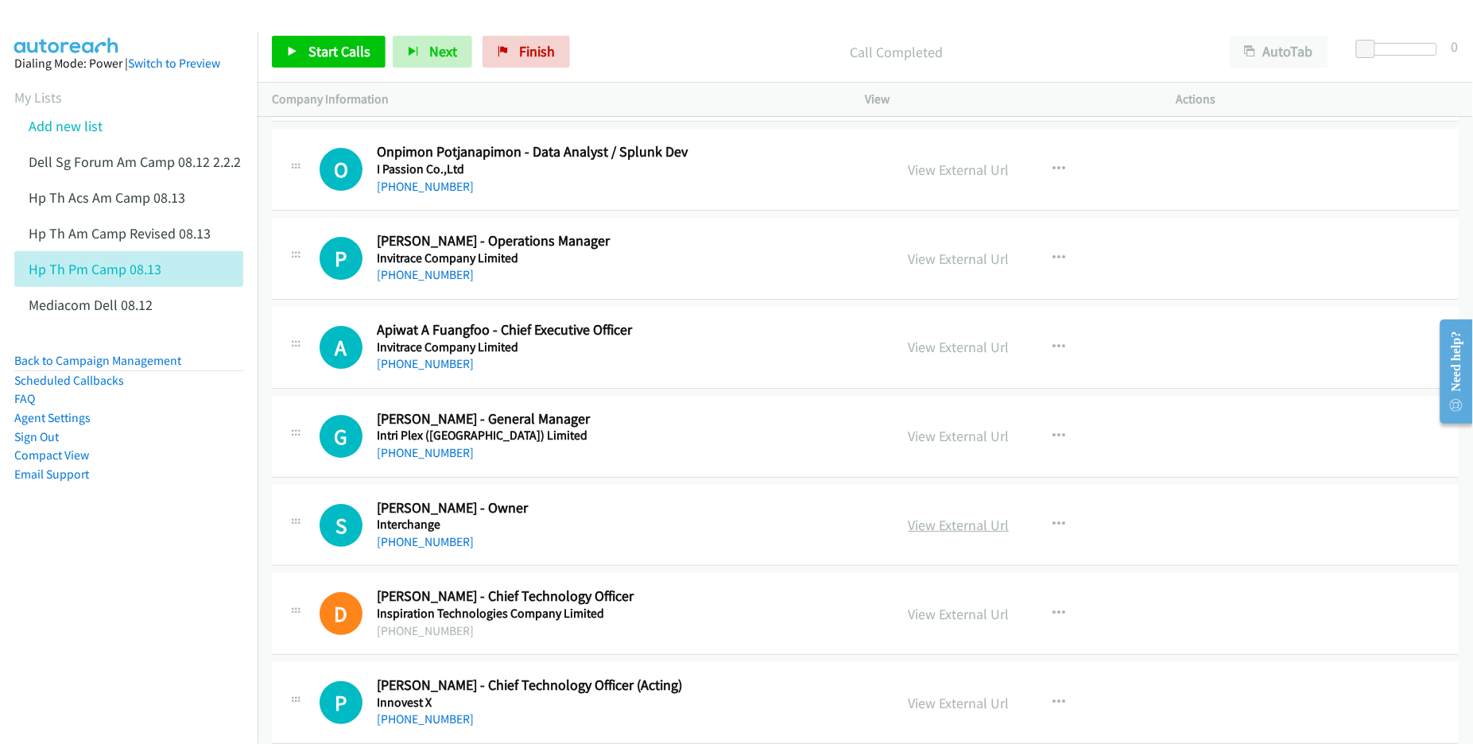
click at [929, 533] on link "View External Url" at bounding box center [959, 525] width 101 height 18
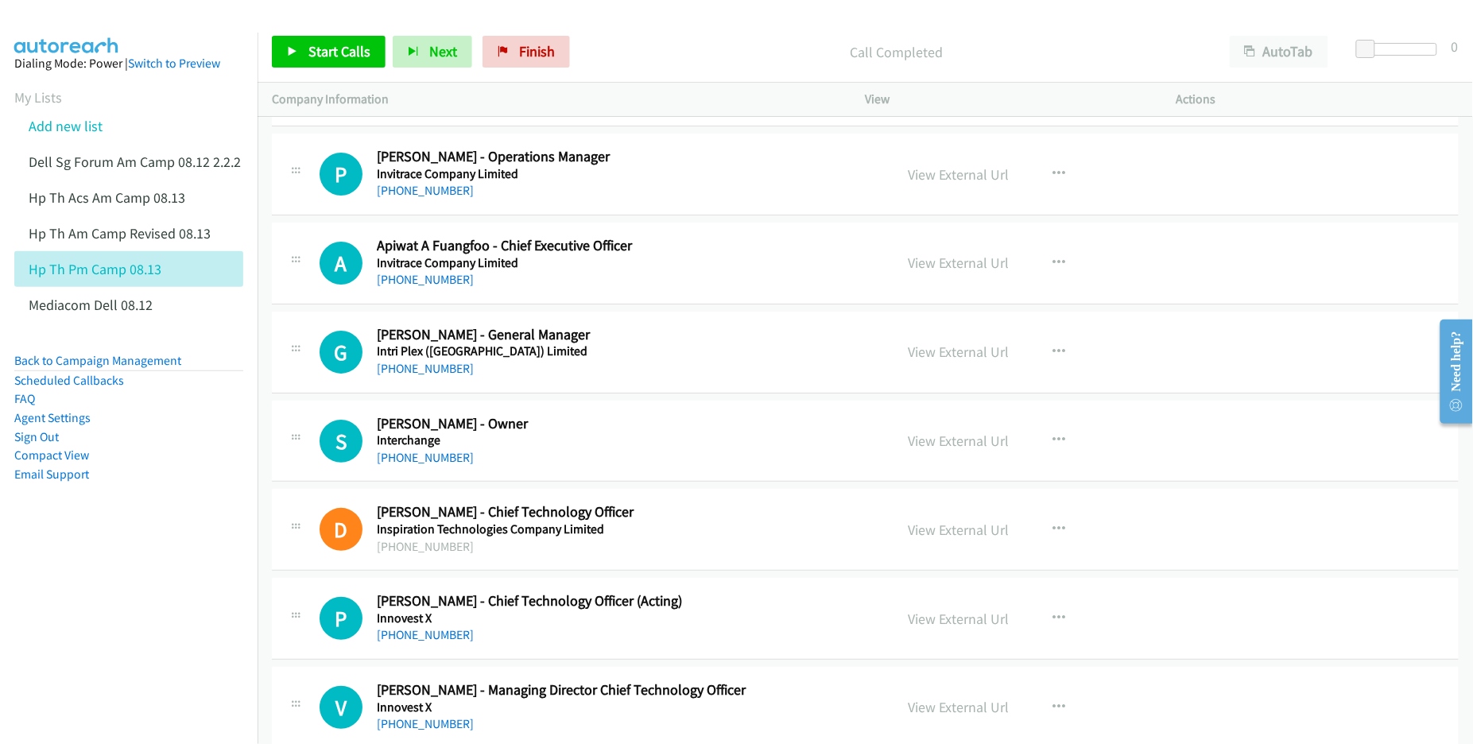
scroll to position [3876, 0]
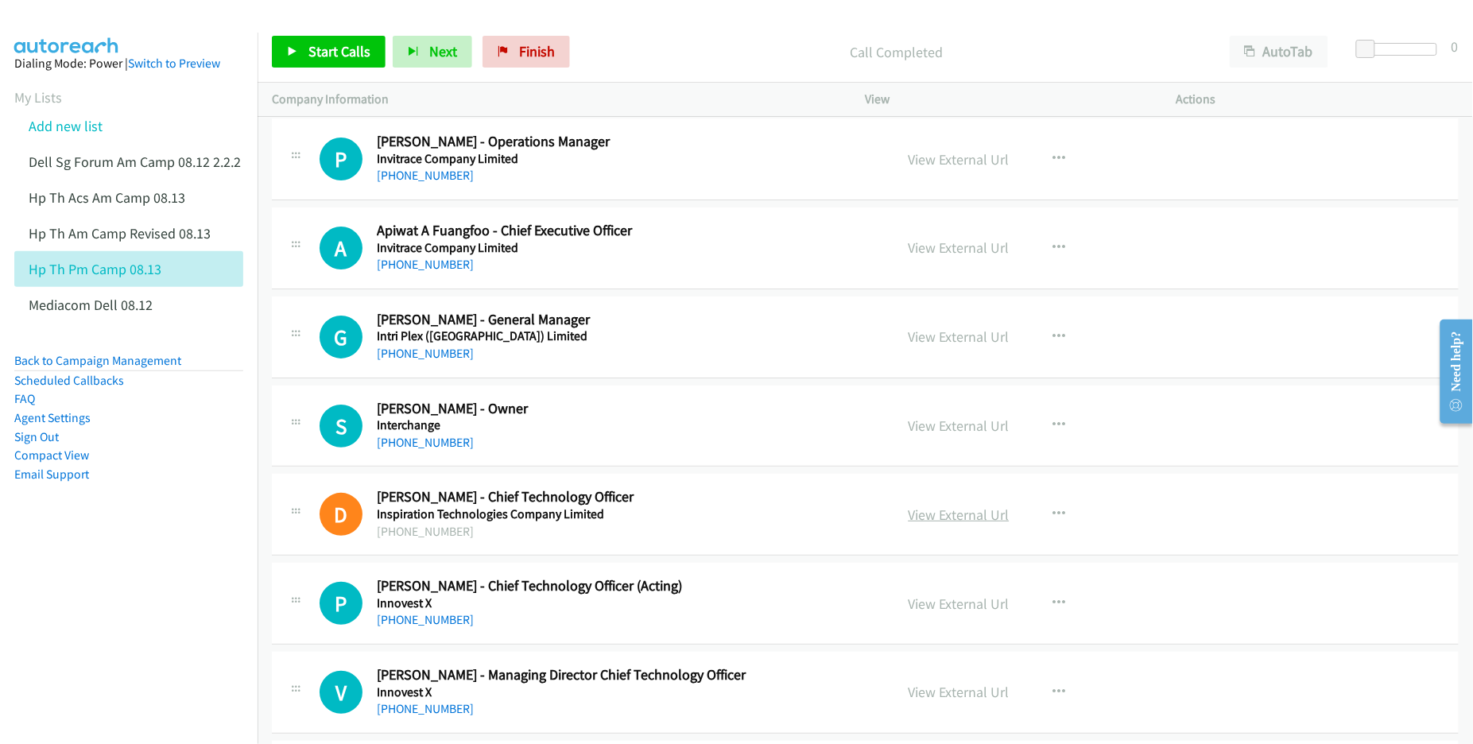
click at [909, 522] on link "View External Url" at bounding box center [959, 515] width 101 height 18
click at [921, 609] on link "View External Url" at bounding box center [959, 604] width 101 height 18
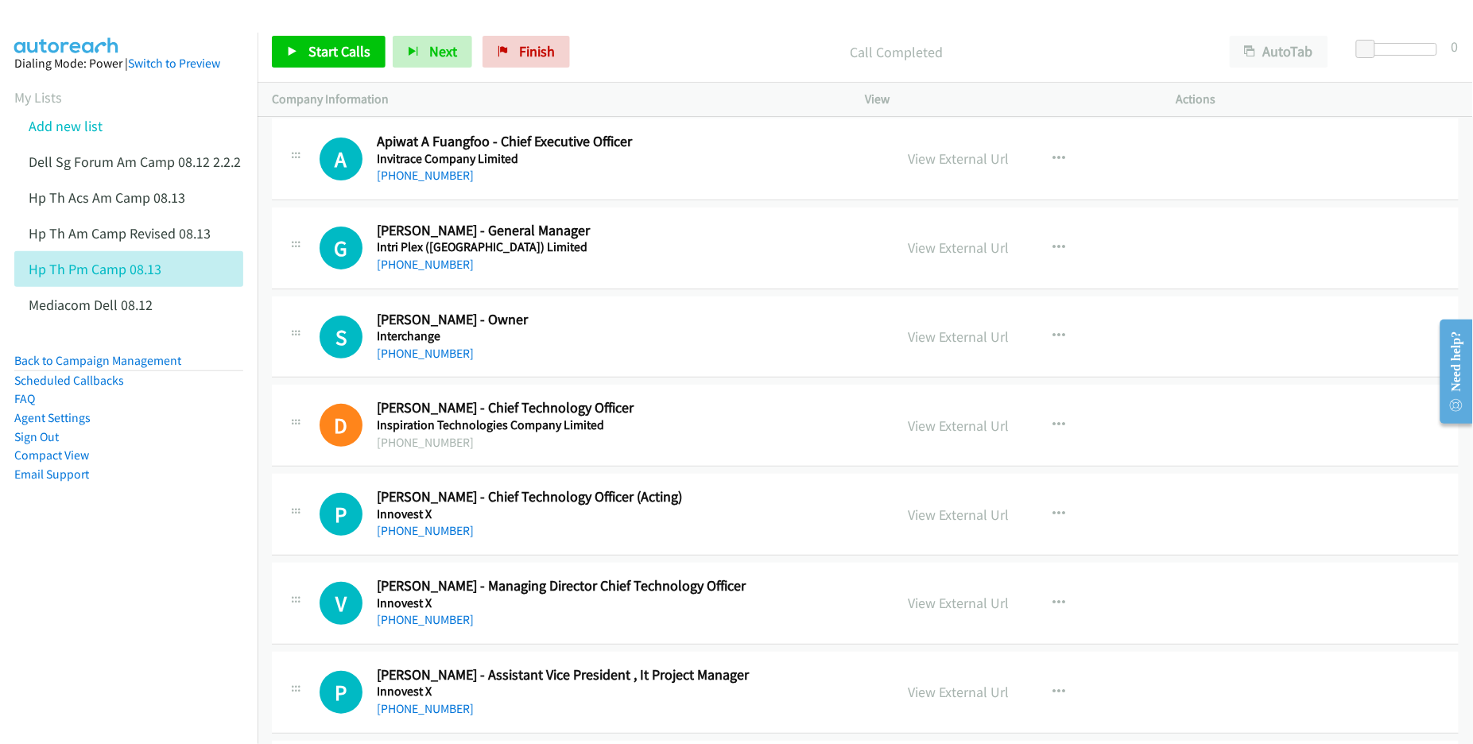
scroll to position [3975, 0]
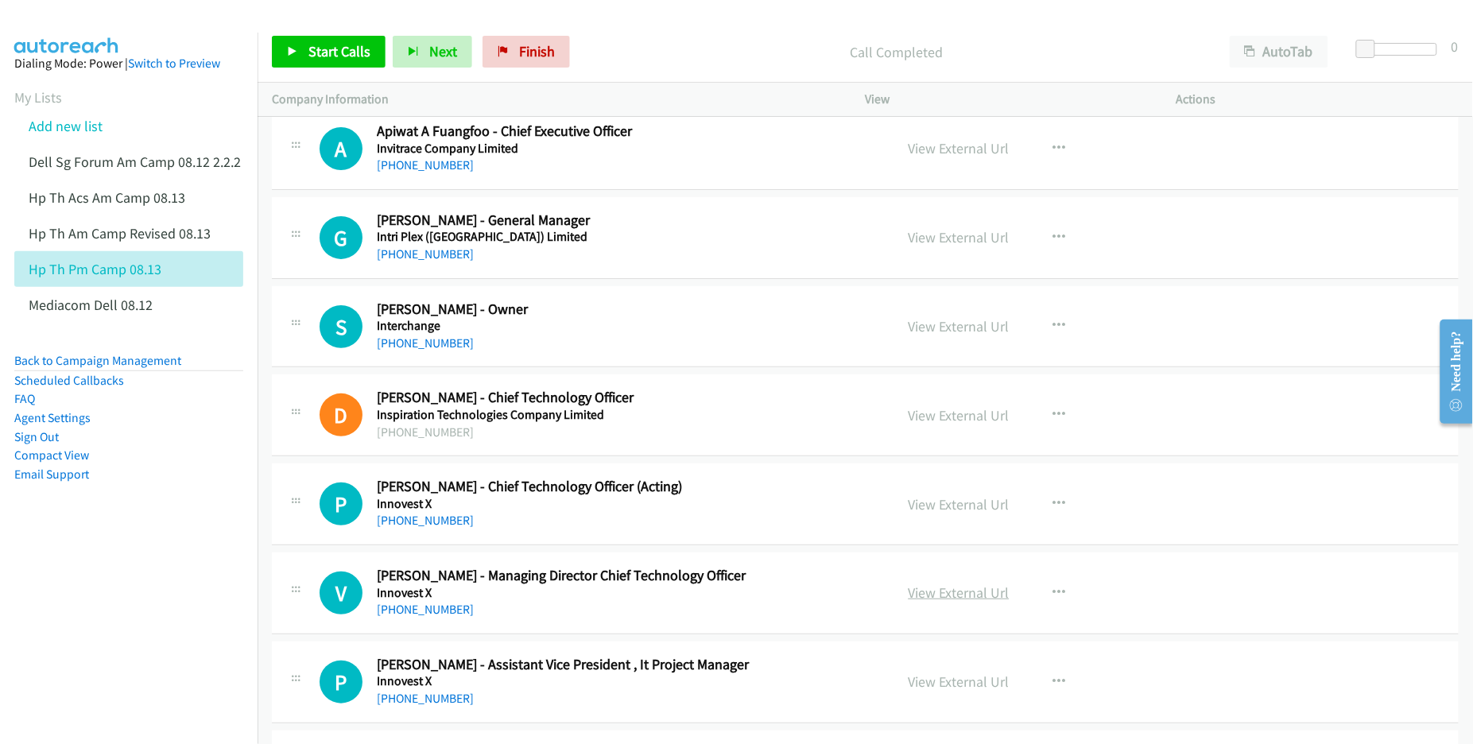
click at [950, 600] on link "View External Url" at bounding box center [959, 593] width 101 height 18
click at [937, 688] on link "View External Url" at bounding box center [959, 682] width 101 height 18
